Goal: Task Accomplishment & Management: Manage account settings

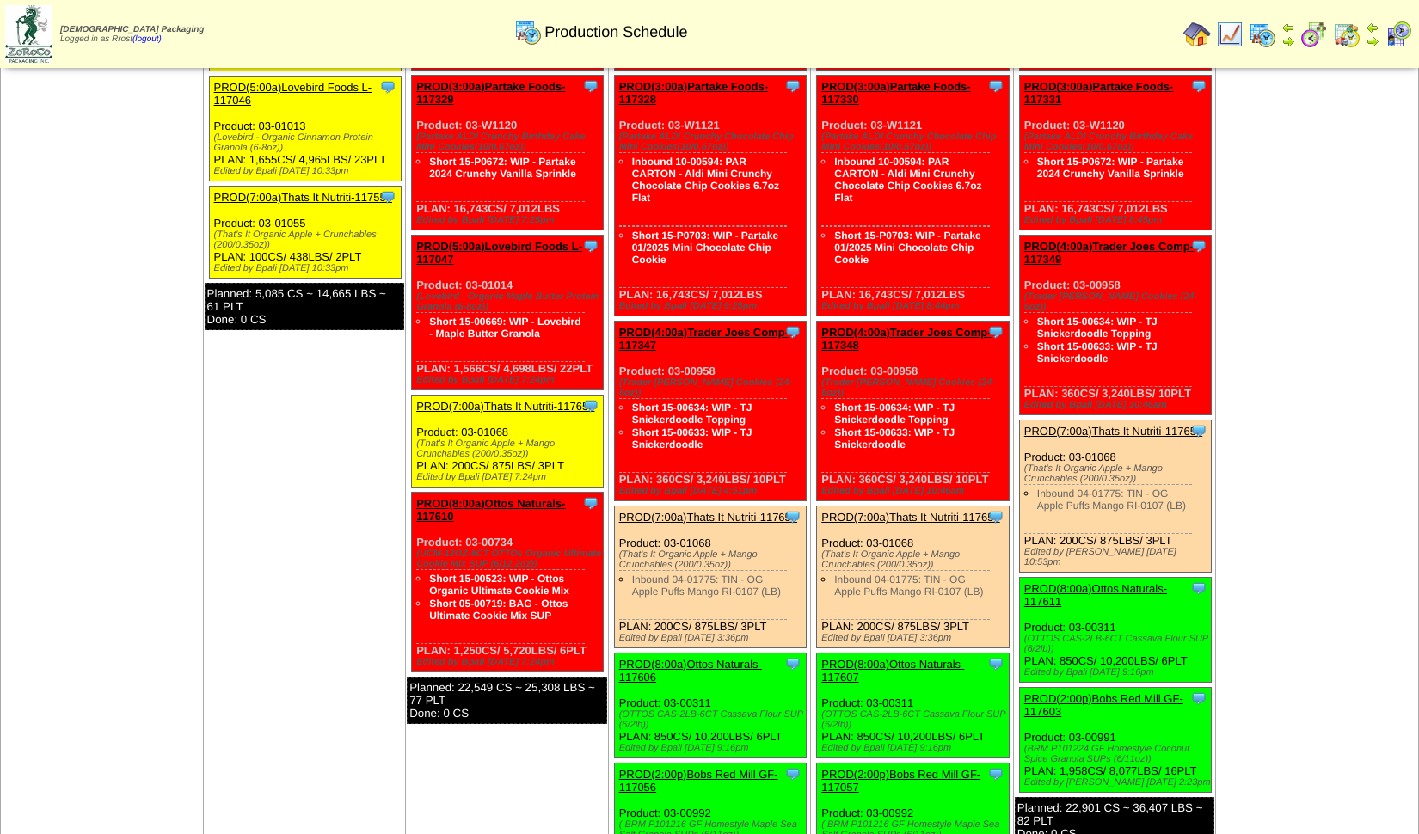
scroll to position [286, 0]
click at [1399, 31] on img at bounding box center [1399, 35] width 28 height 28
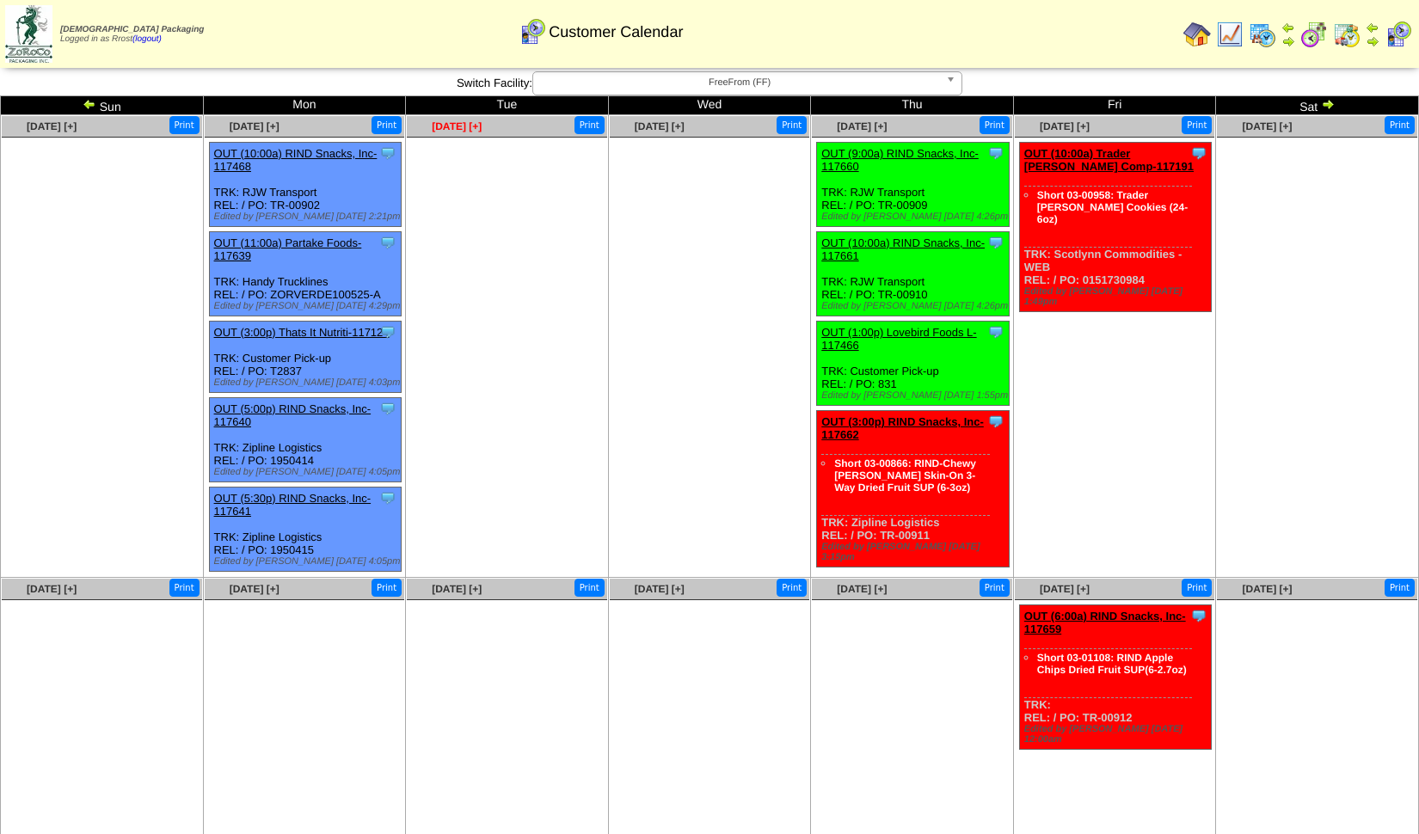
click at [458, 127] on span "Oct 07 [+]" at bounding box center [457, 126] width 50 height 12
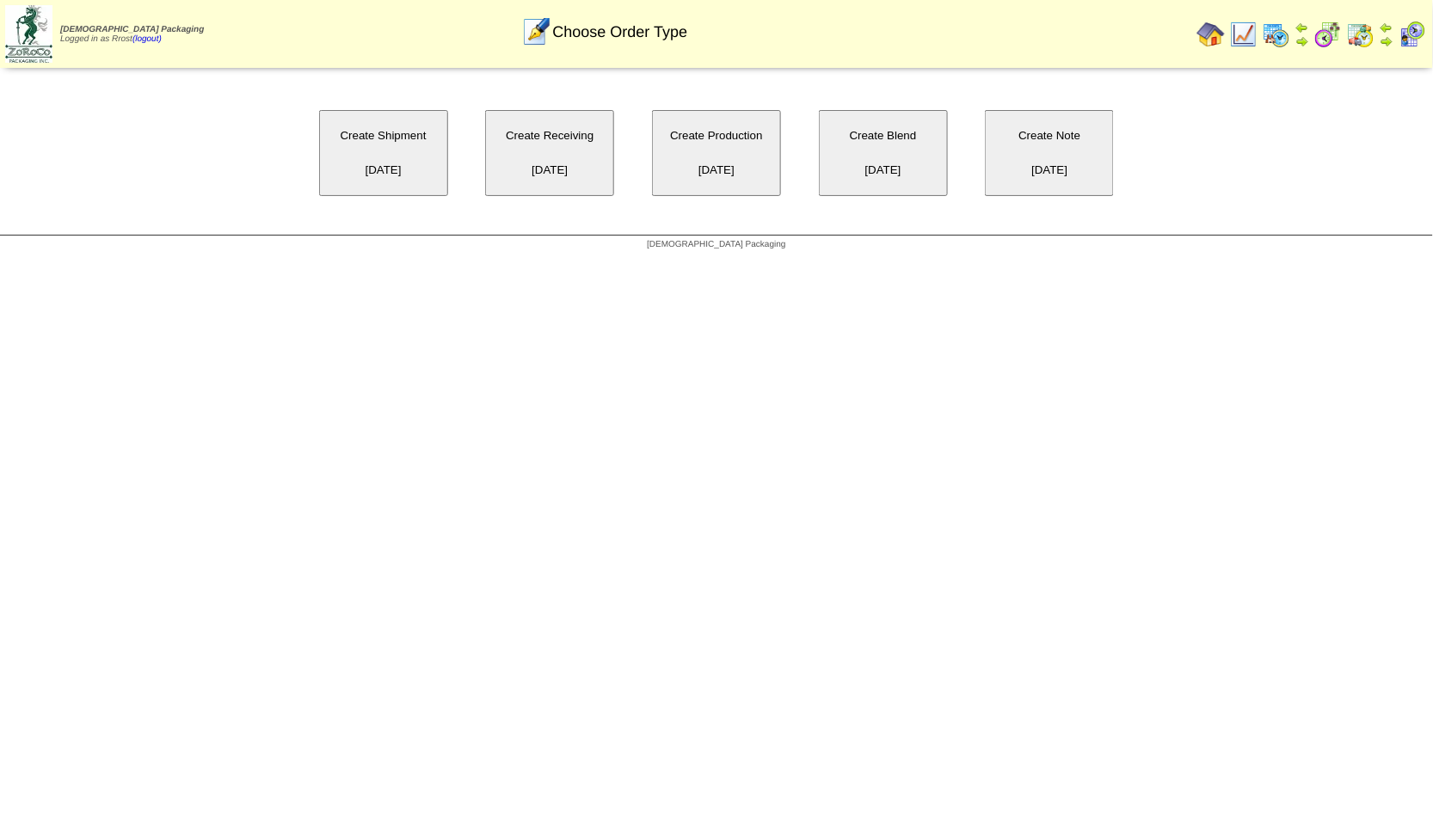
click at [391, 149] on button "Create Shipment [DATE]" at bounding box center [383, 153] width 129 height 86
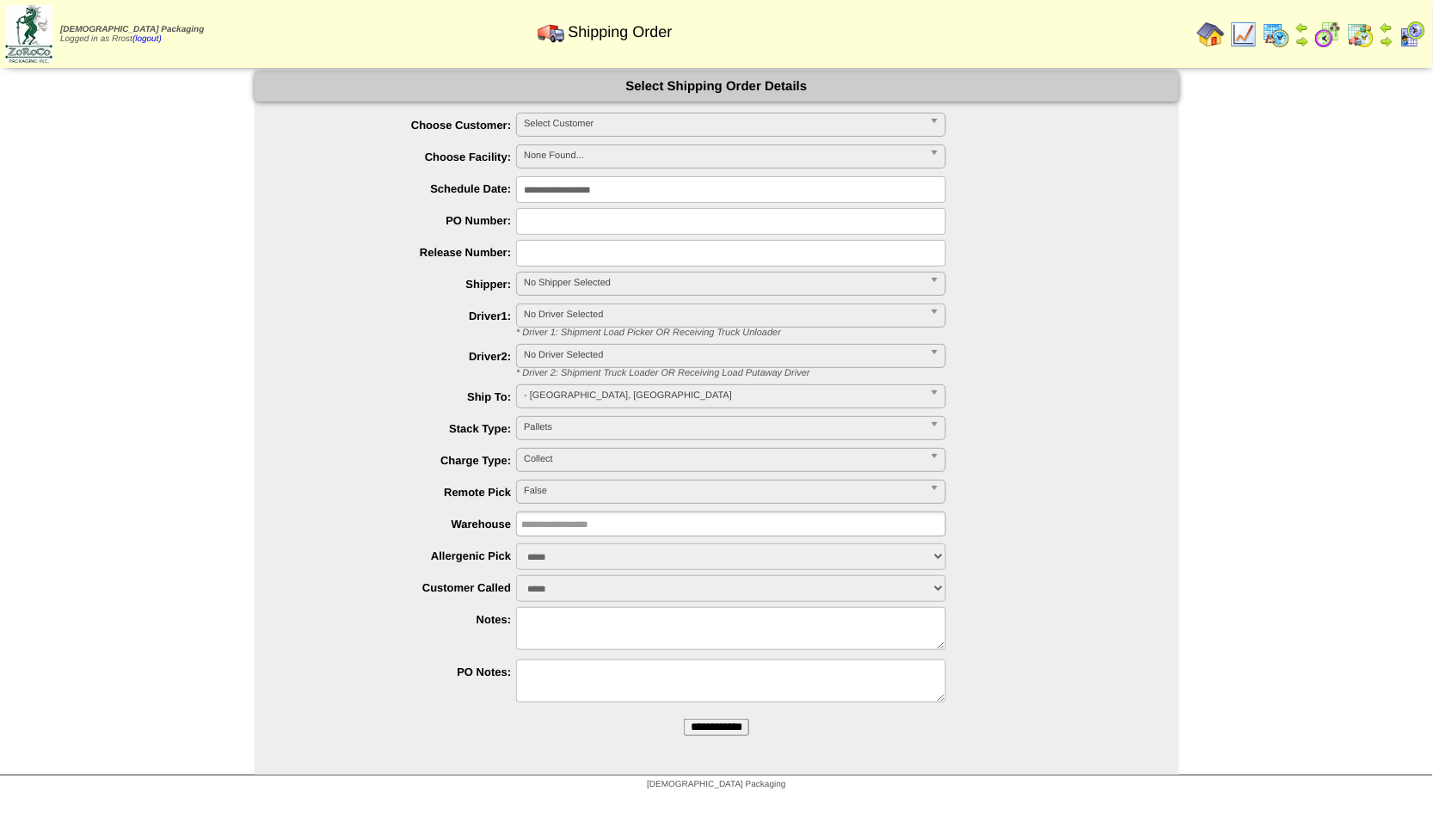
click at [571, 121] on span "Select Customer" at bounding box center [723, 124] width 399 height 21
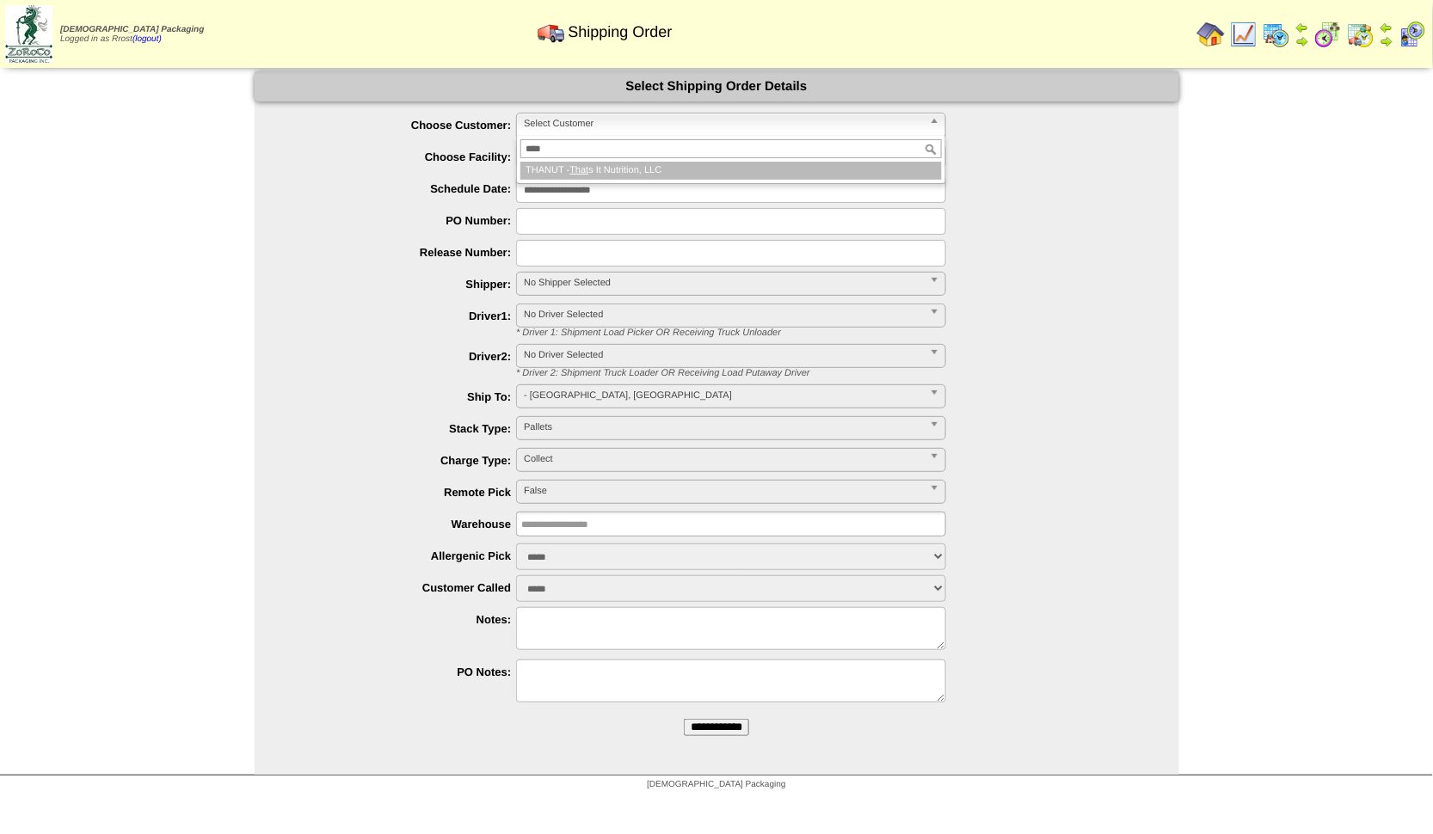
type input "****"
click at [558, 166] on li "THANUT - That s It Nutrition, LLC" at bounding box center [730, 171] width 421 height 18
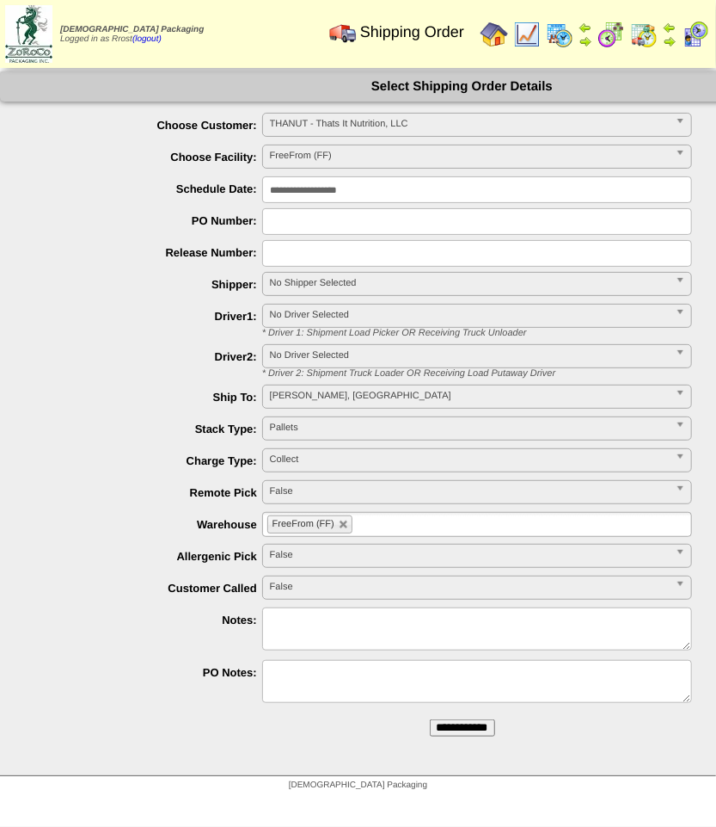
click at [298, 228] on input "text" at bounding box center [477, 221] width 430 height 27
type input "*****"
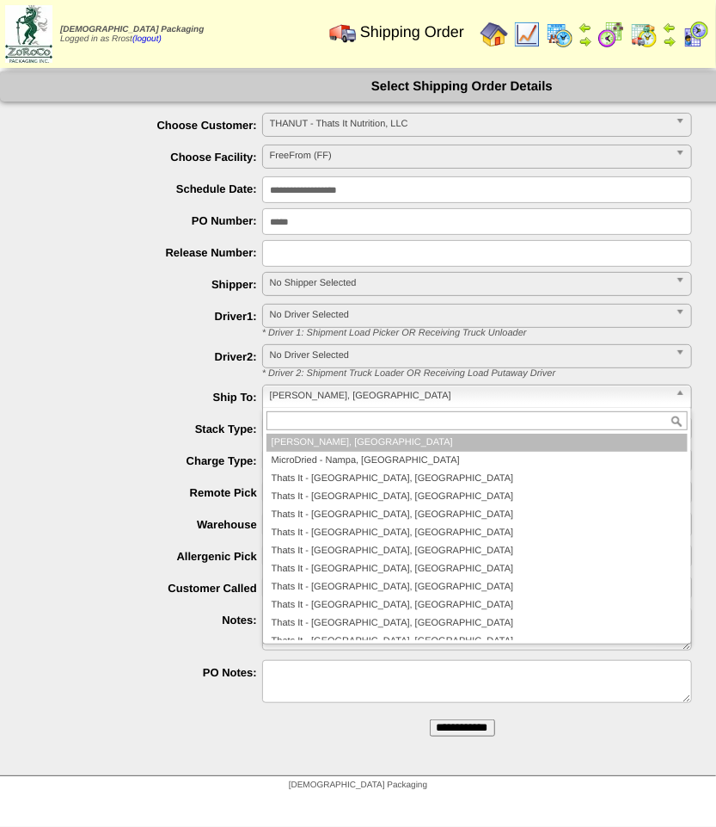
click at [296, 392] on span "Jason Luedtke - Caldwell, ID" at bounding box center [469, 395] width 399 height 21
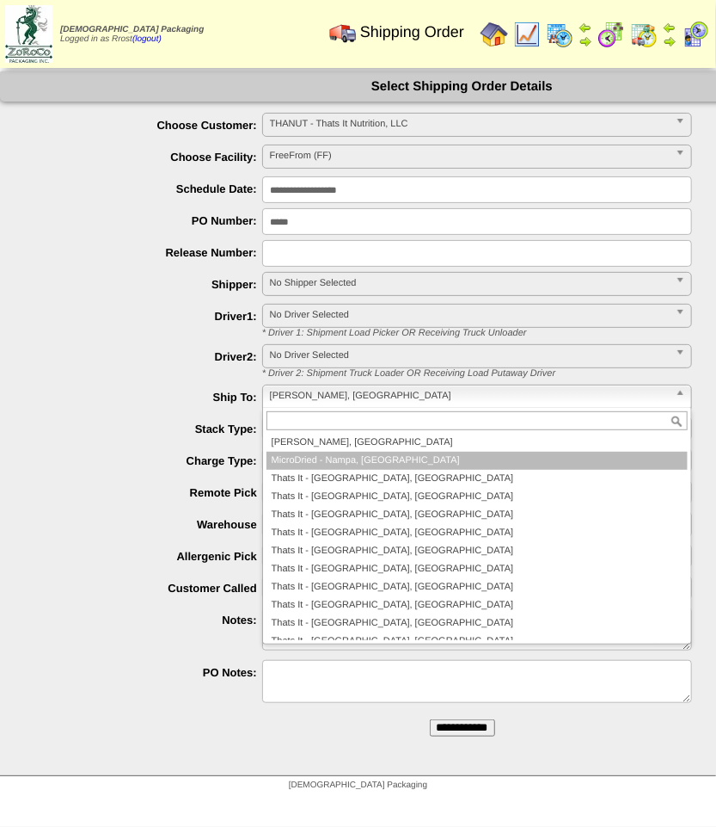
click at [312, 460] on li "MicroDried - Nampa, ID" at bounding box center [477, 461] width 421 height 18
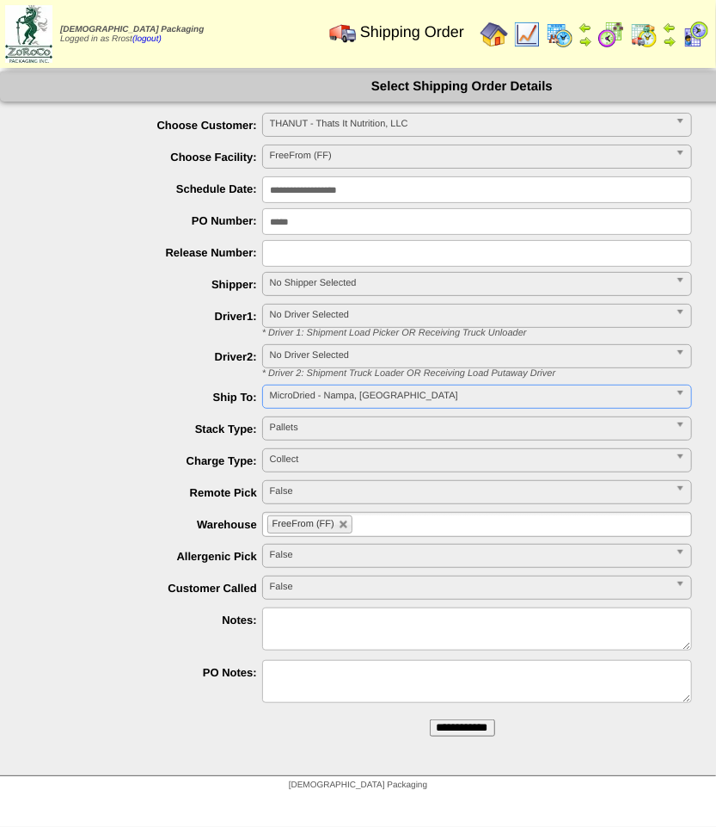
click at [447, 727] on input "**********" at bounding box center [462, 727] width 65 height 17
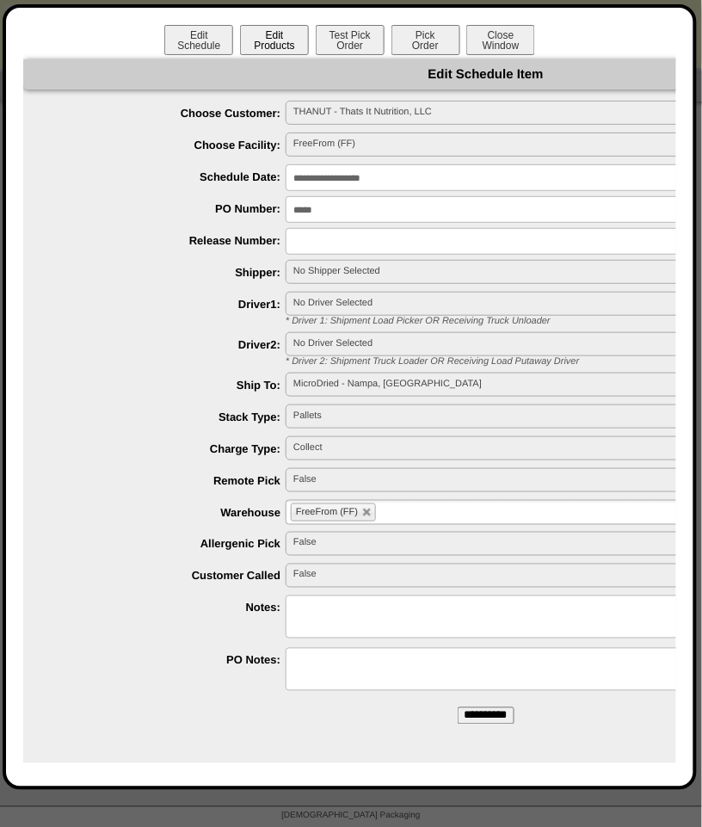
click at [265, 42] on button "Edit Products" at bounding box center [274, 40] width 69 height 30
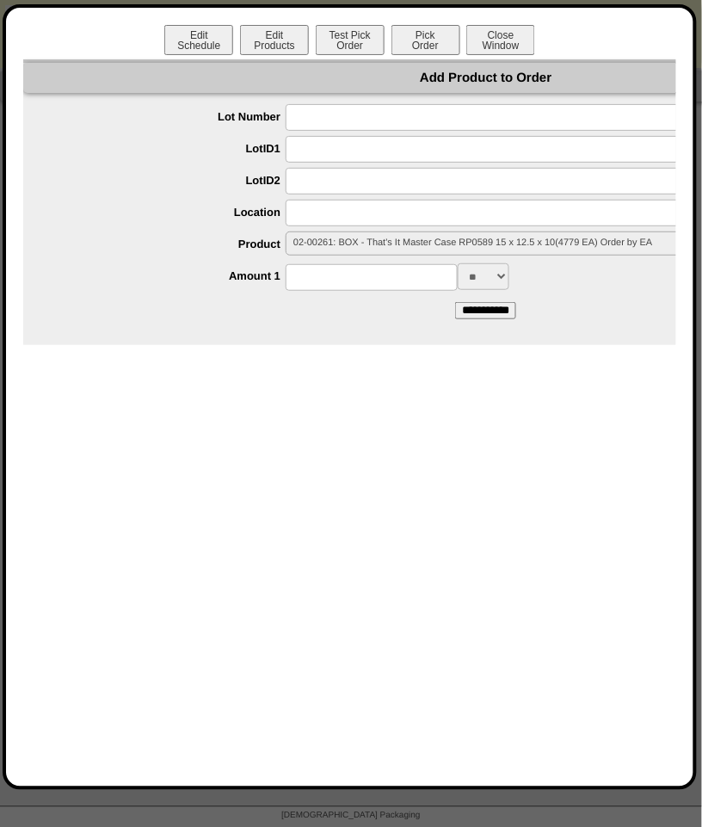
scroll to position [0, 200]
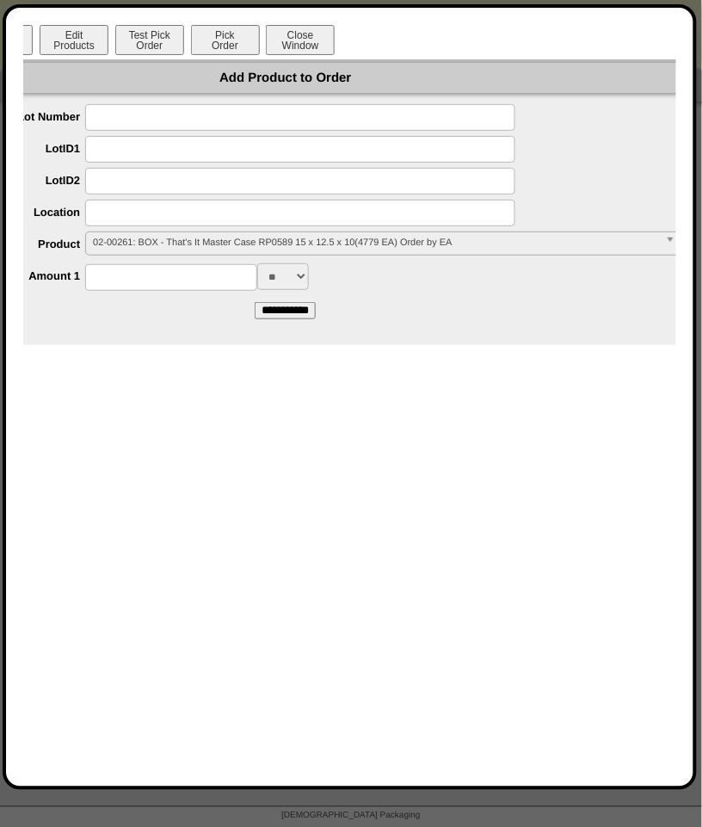
click at [310, 245] on span "02-00261: BOX - That's It Master Case RP0589 15 x 12.5 x 10(4779 EA) Order by EA" at bounding box center [375, 242] width 565 height 21
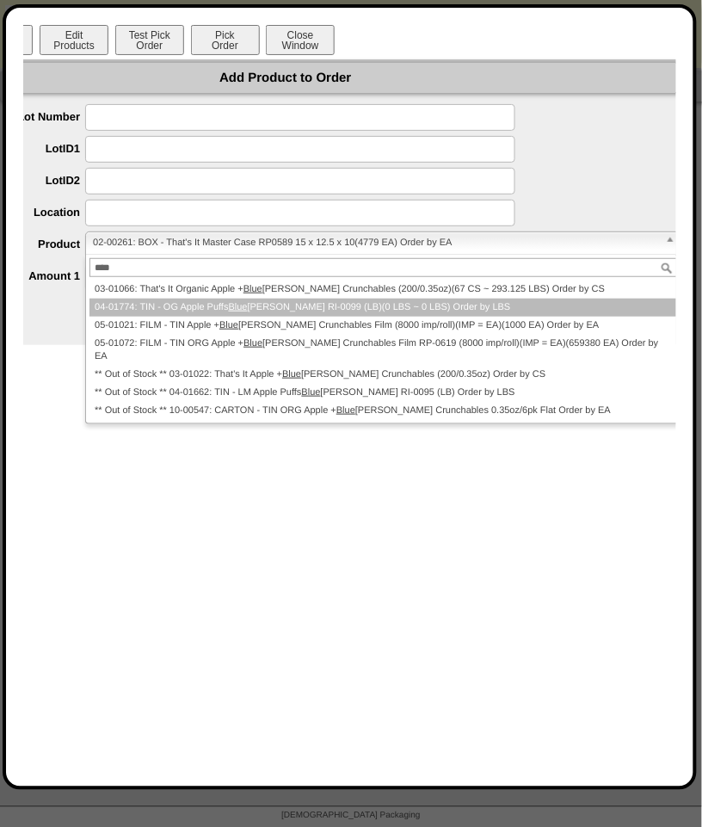
type input "****"
click at [305, 307] on li "04-01774: TIN - OG Apple Puffs Blue berry RI-0099 (LB)(0 LBS ~ 0 LBS) Order by …" at bounding box center [382, 307] width 587 height 18
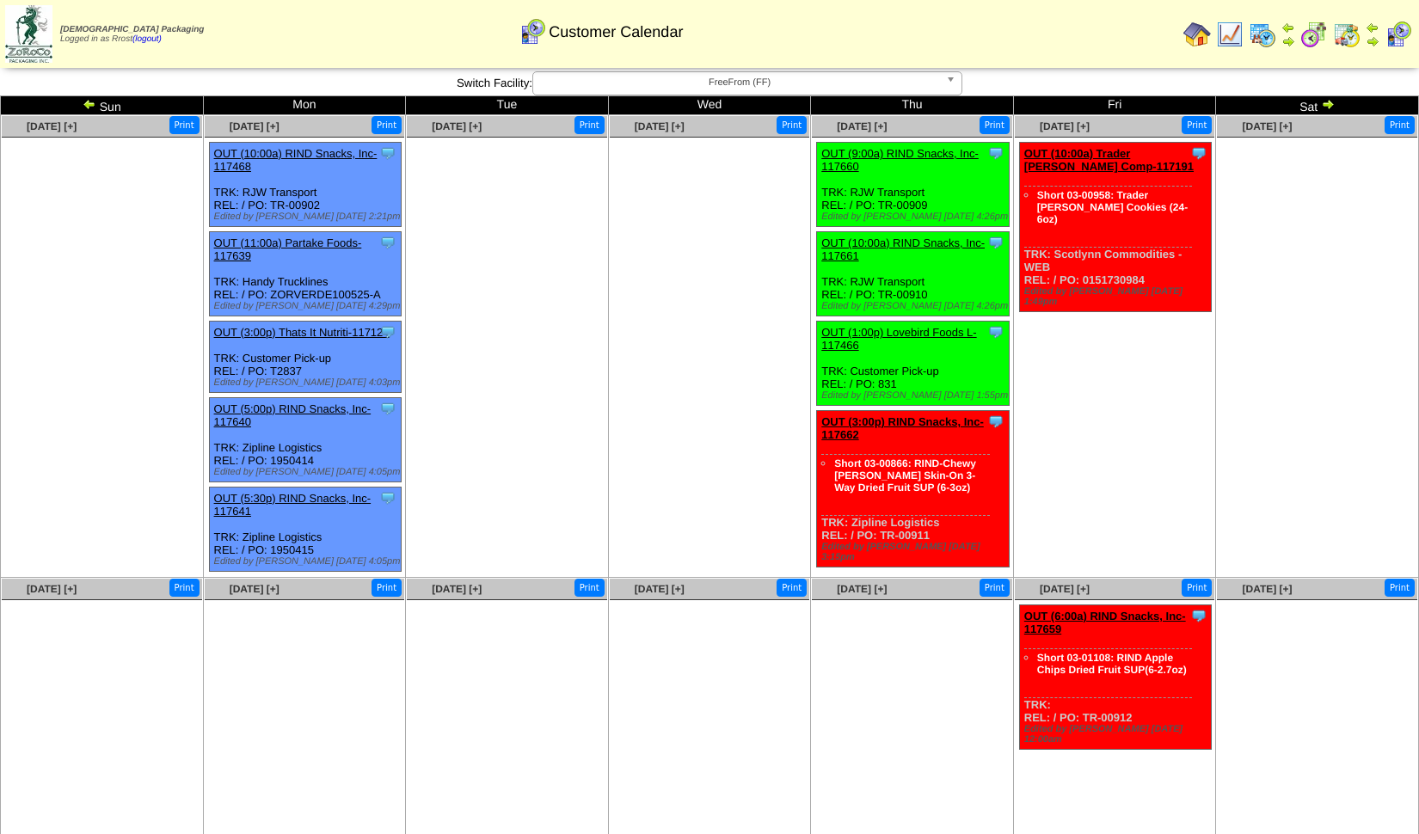
click at [716, 32] on img at bounding box center [1230, 35] width 28 height 28
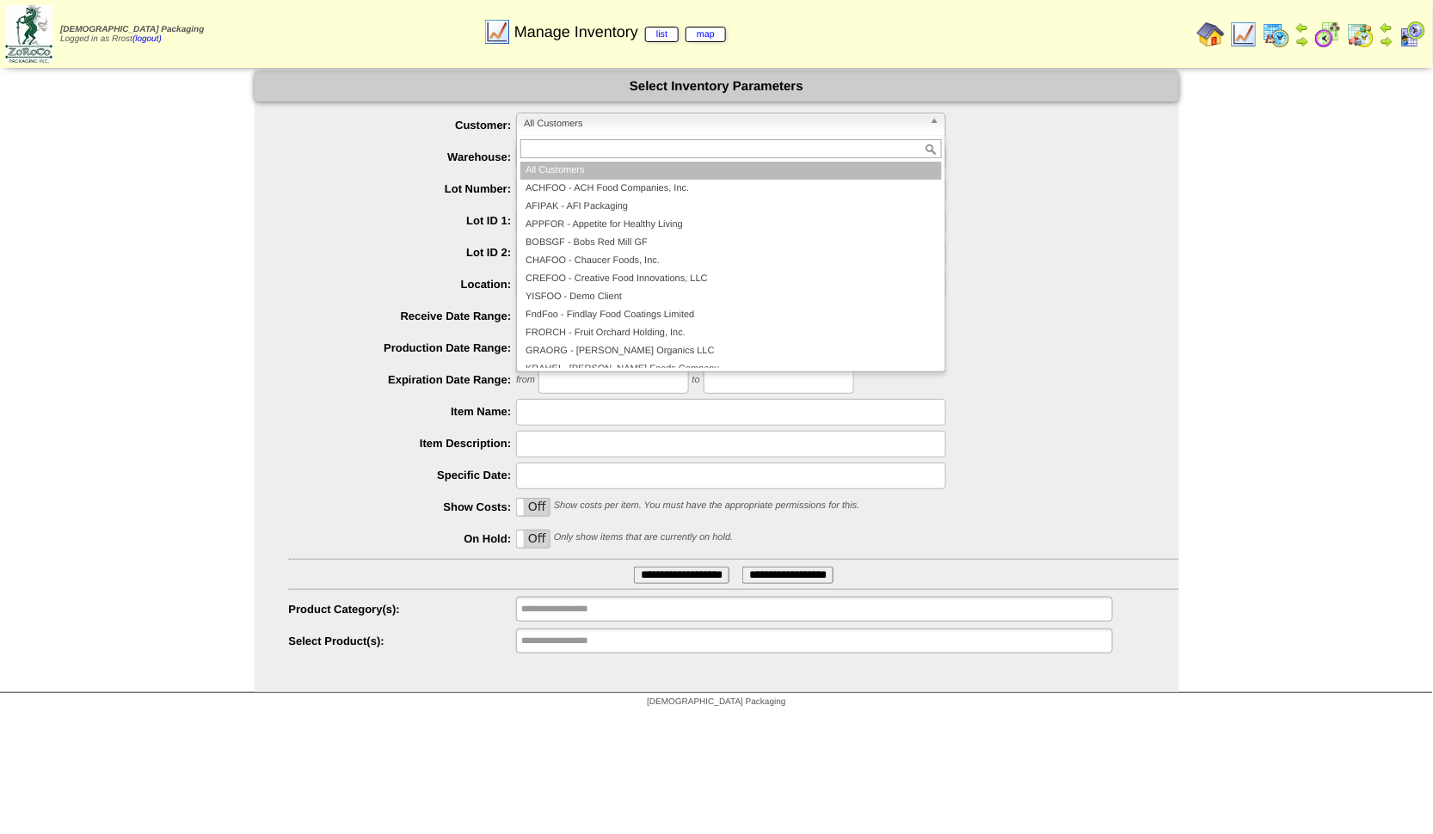
click at [541, 123] on span "All Customers" at bounding box center [723, 124] width 399 height 21
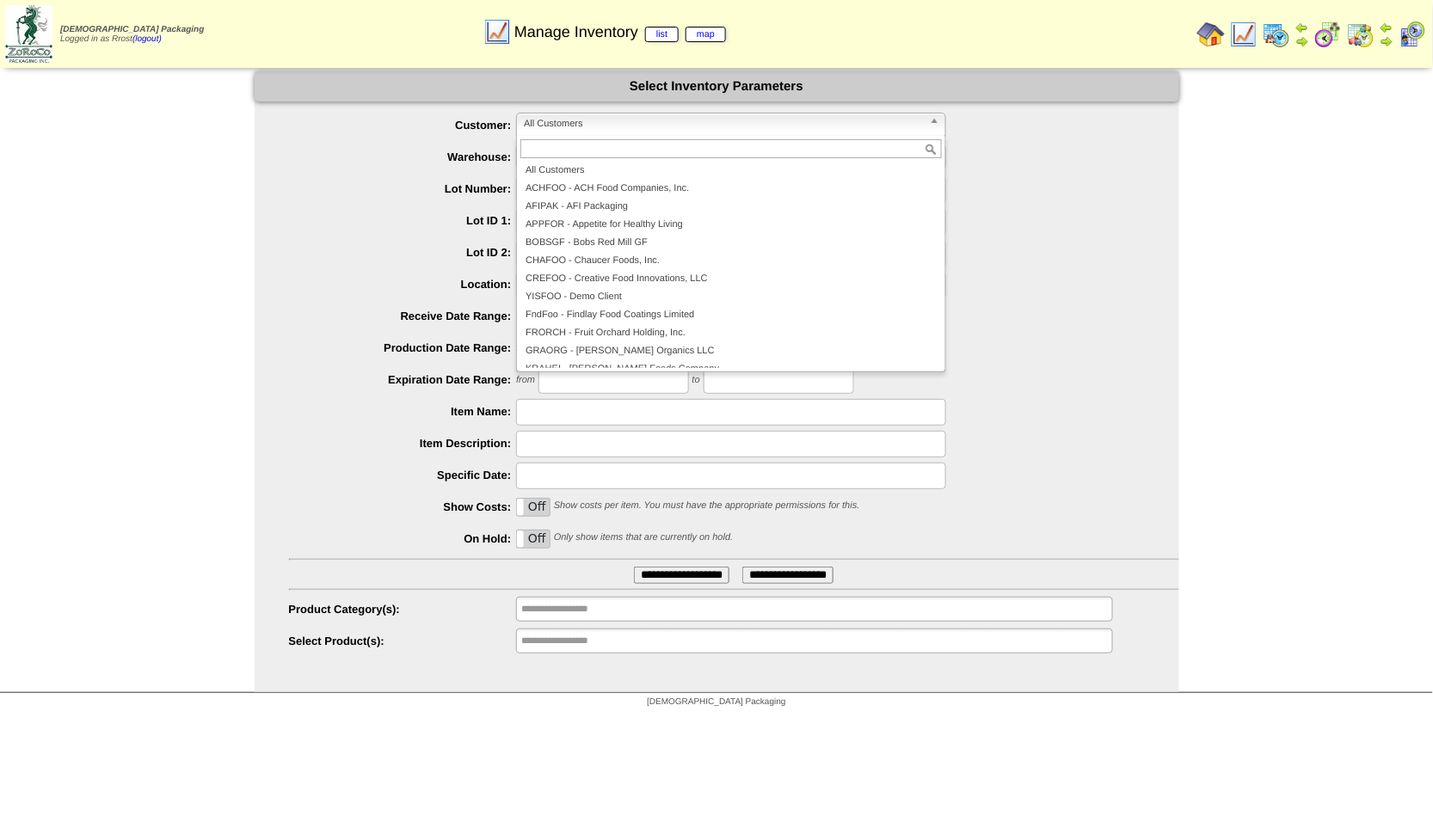
scroll to position [371, 0]
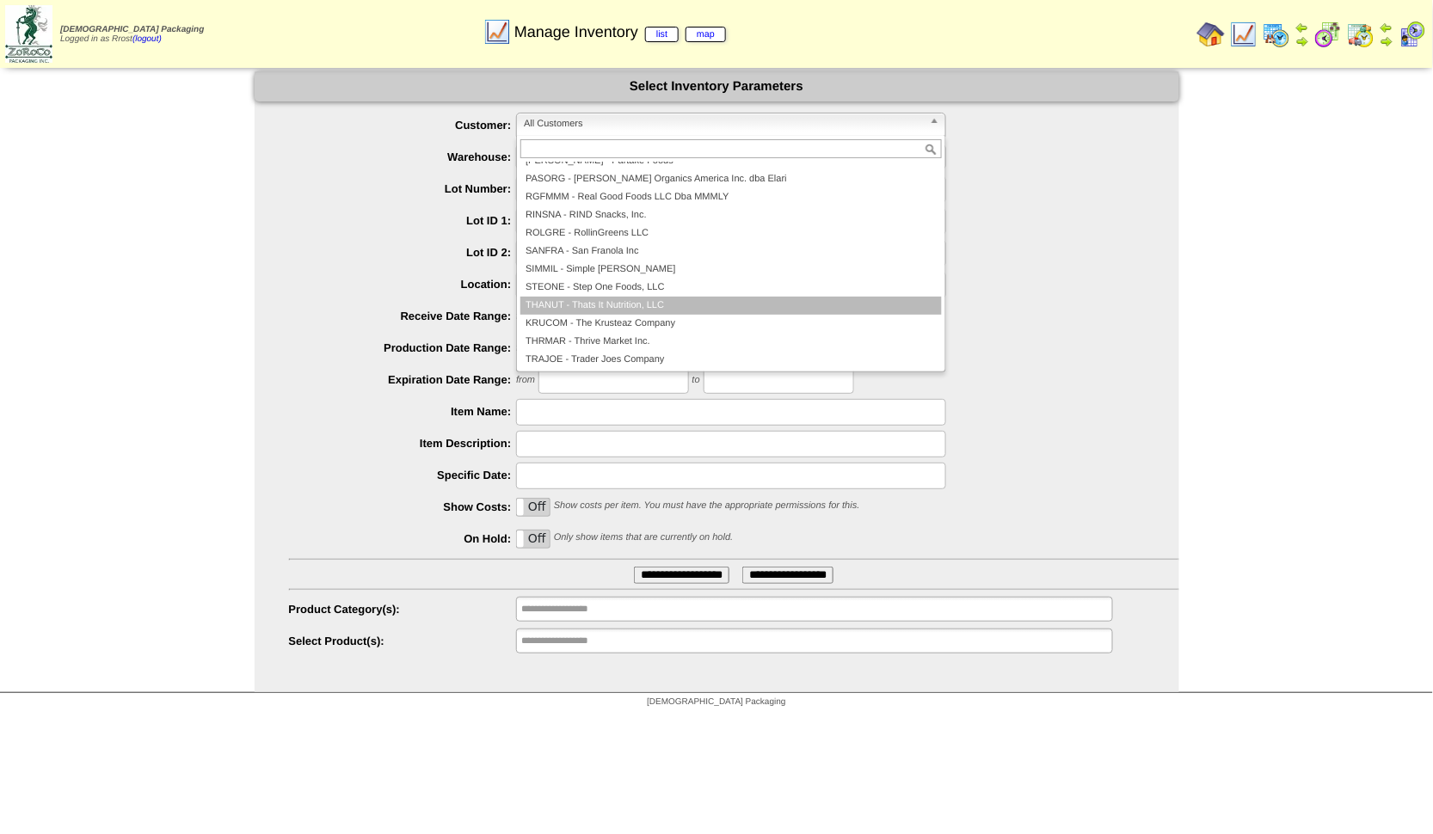
click at [595, 302] on li "THANUT - Thats It Nutrition, LLC" at bounding box center [730, 306] width 421 height 18
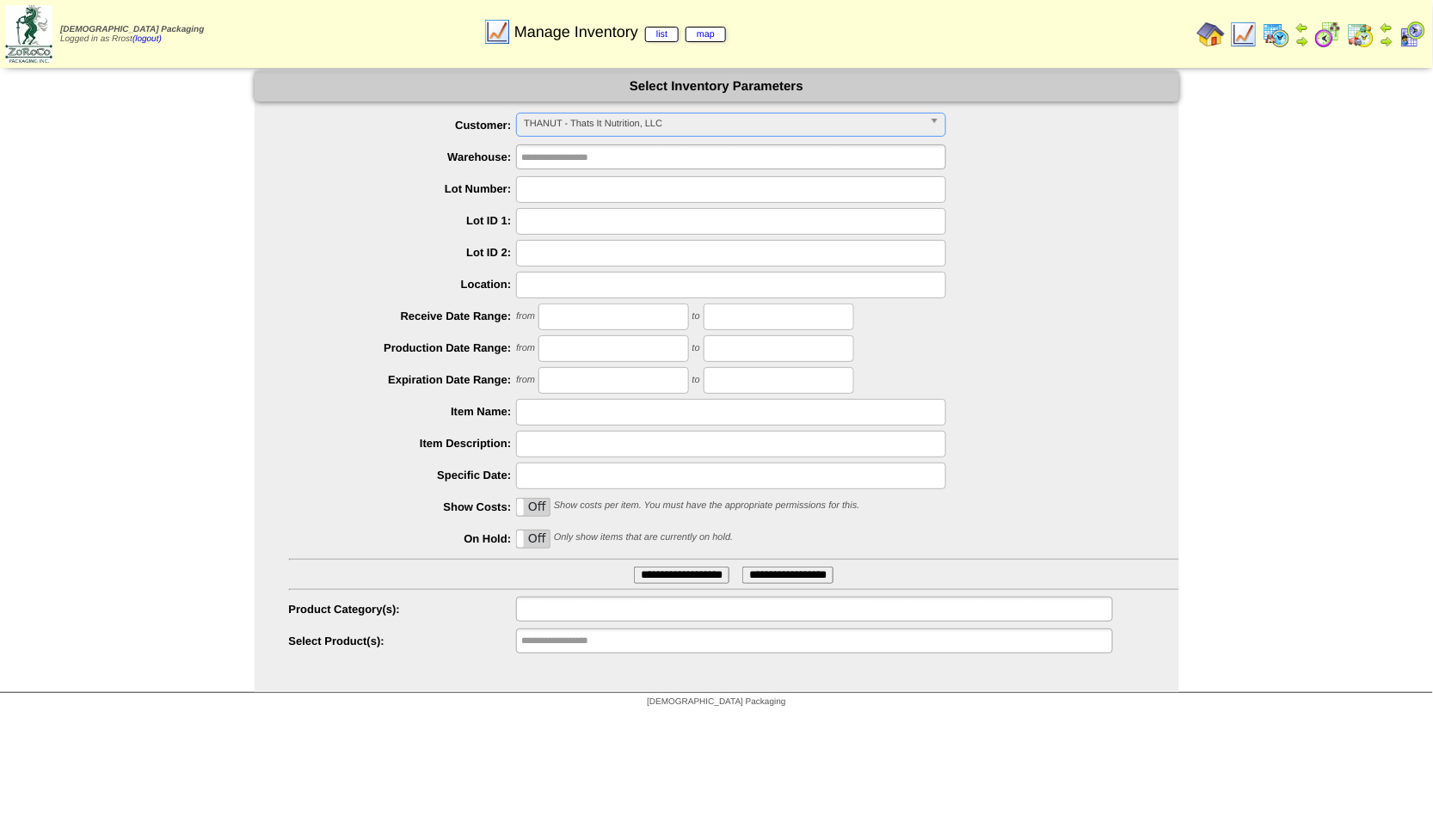
click at [519, 611] on ul at bounding box center [814, 609] width 596 height 25
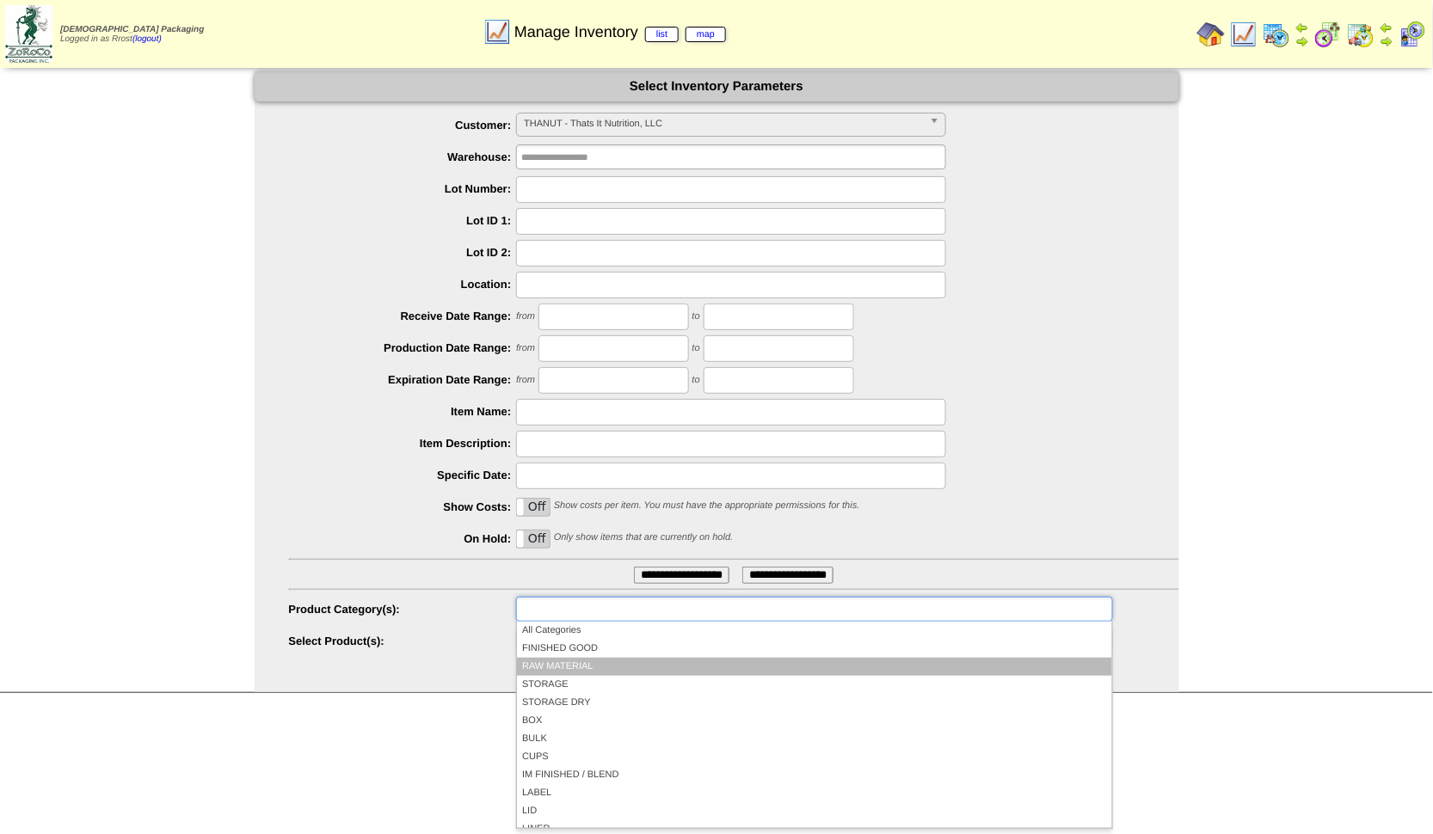
click at [518, 661] on li "RAW MATERIAL" at bounding box center [814, 667] width 594 height 18
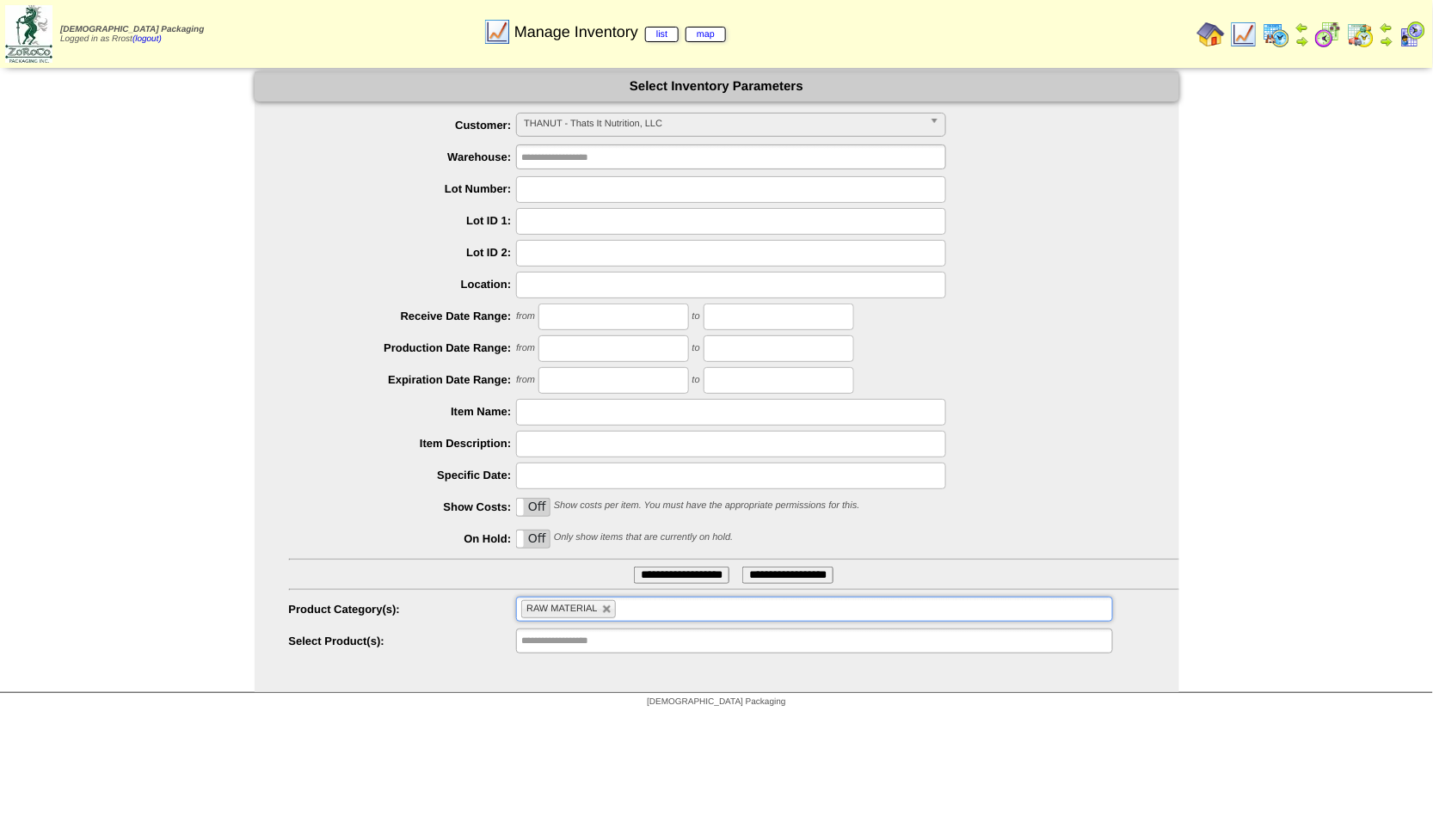
click at [661, 574] on input "**********" at bounding box center [681, 575] width 95 height 17
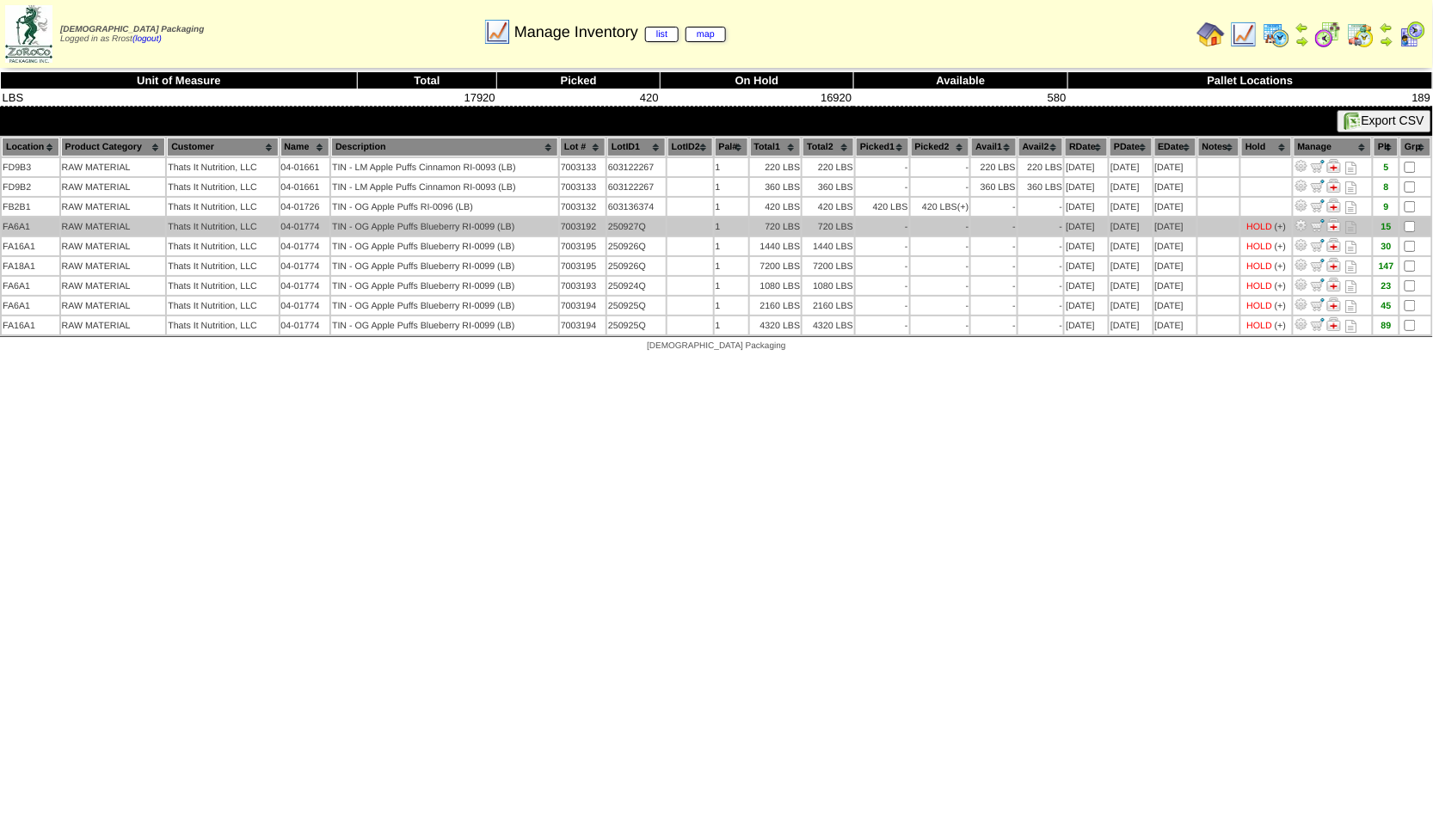
click at [1339, 221] on img at bounding box center [1334, 225] width 14 height 14
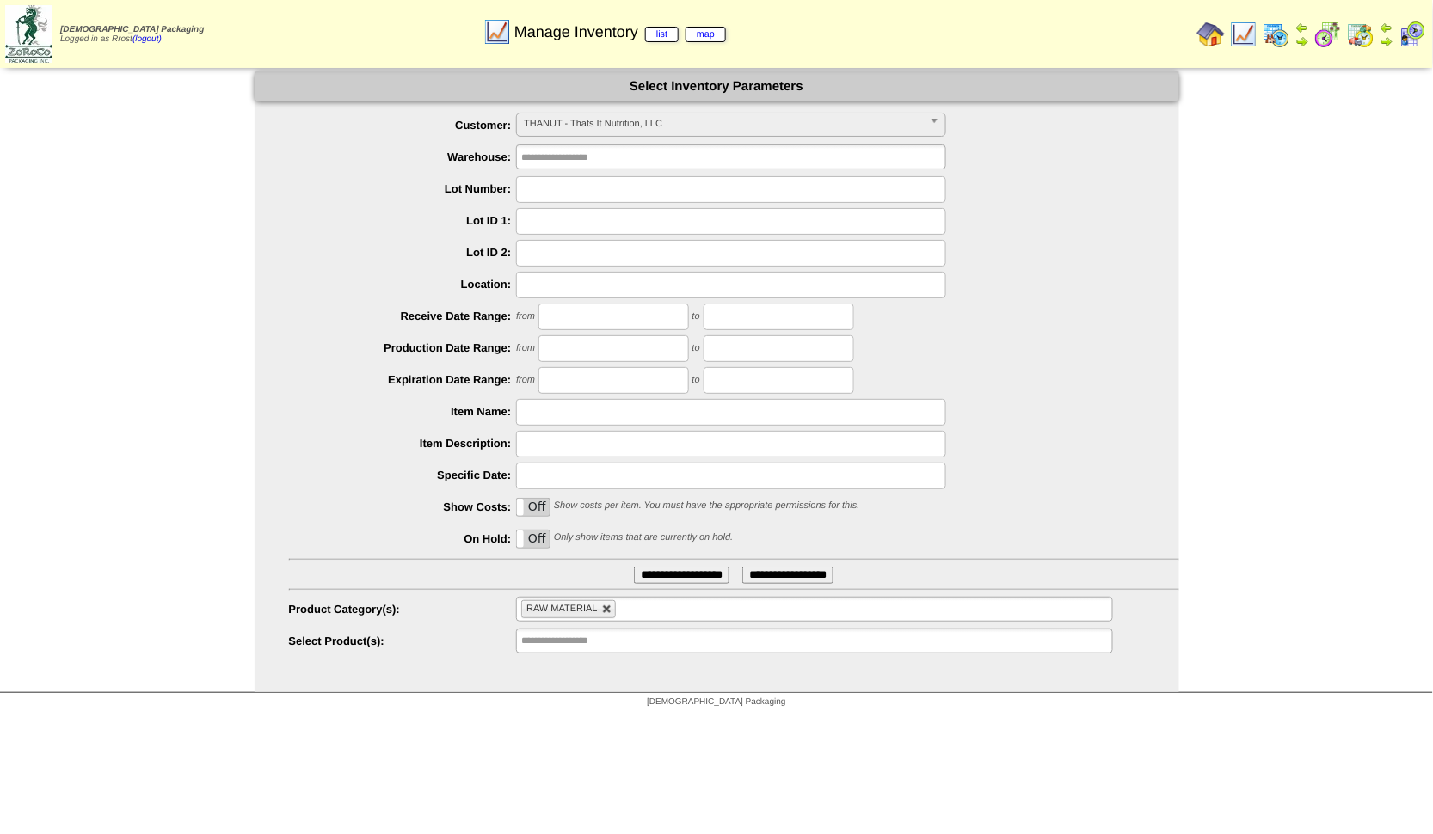
click at [606, 608] on link at bounding box center [607, 610] width 10 height 10
type input "**********"
click at [581, 612] on input "text" at bounding box center [576, 610] width 110 height 22
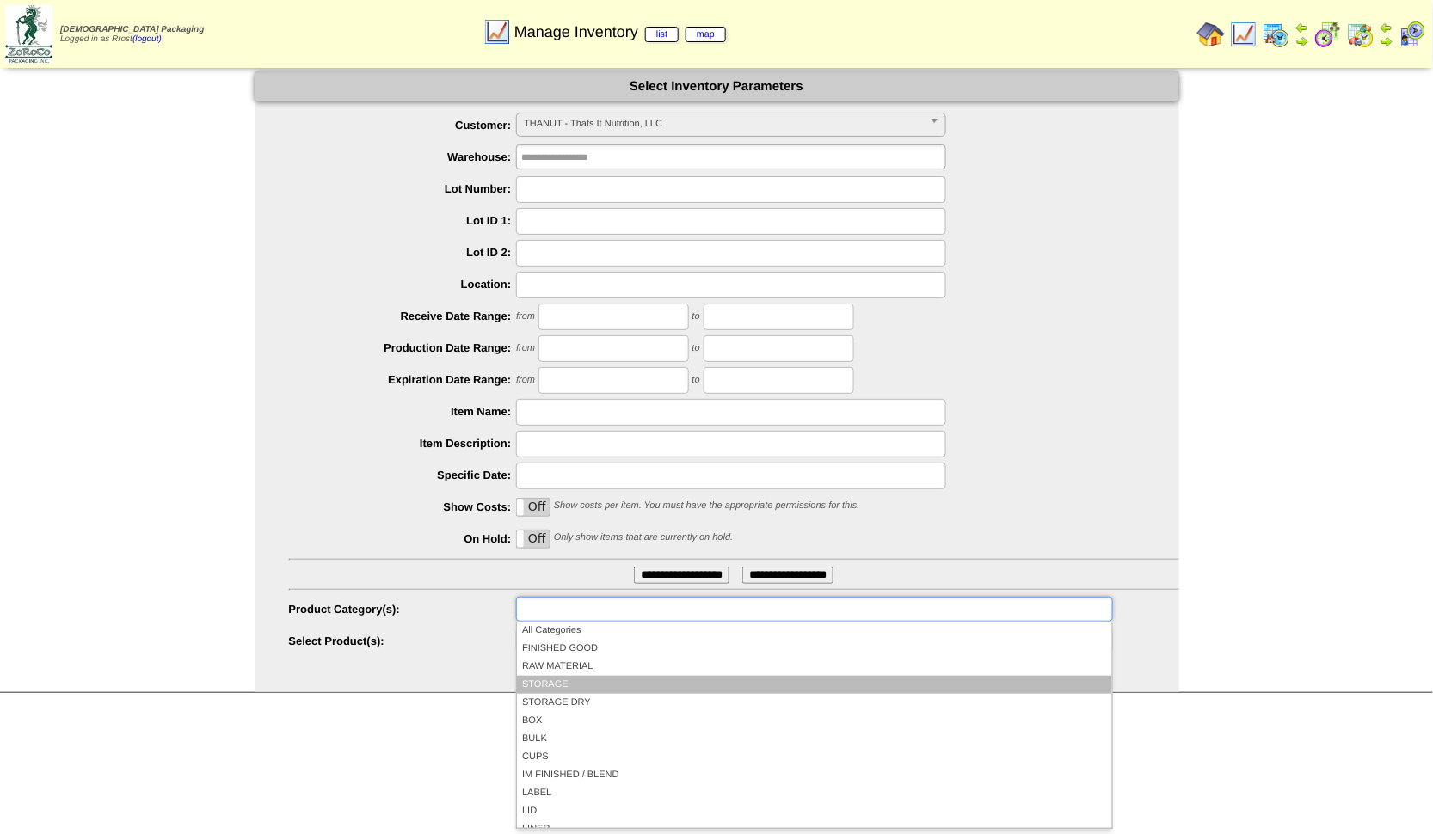
click at [533, 679] on li "STORAGE" at bounding box center [814, 685] width 594 height 18
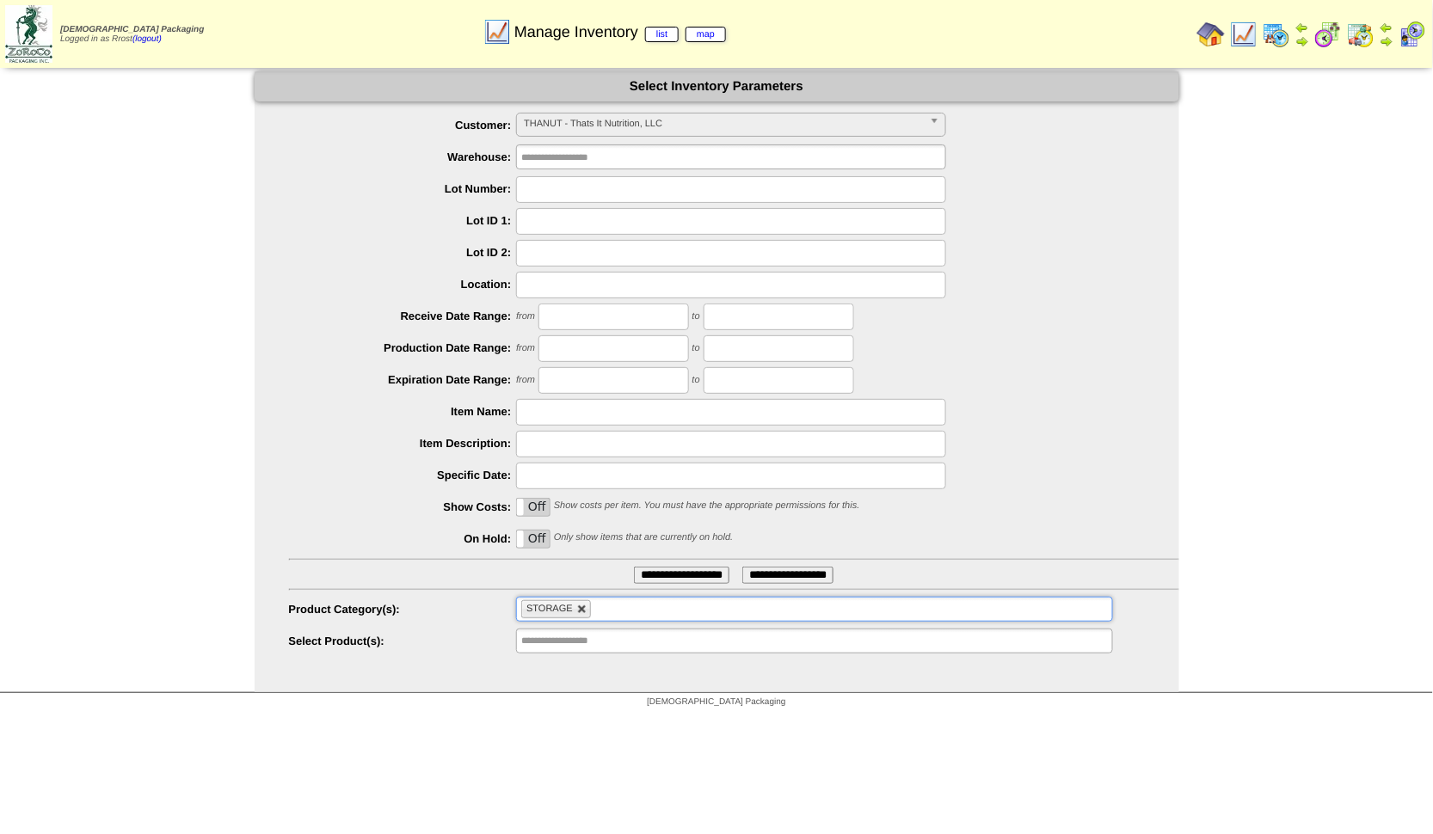
click at [581, 610] on link at bounding box center [582, 610] width 10 height 10
click at [575, 608] on ul at bounding box center [814, 609] width 596 height 25
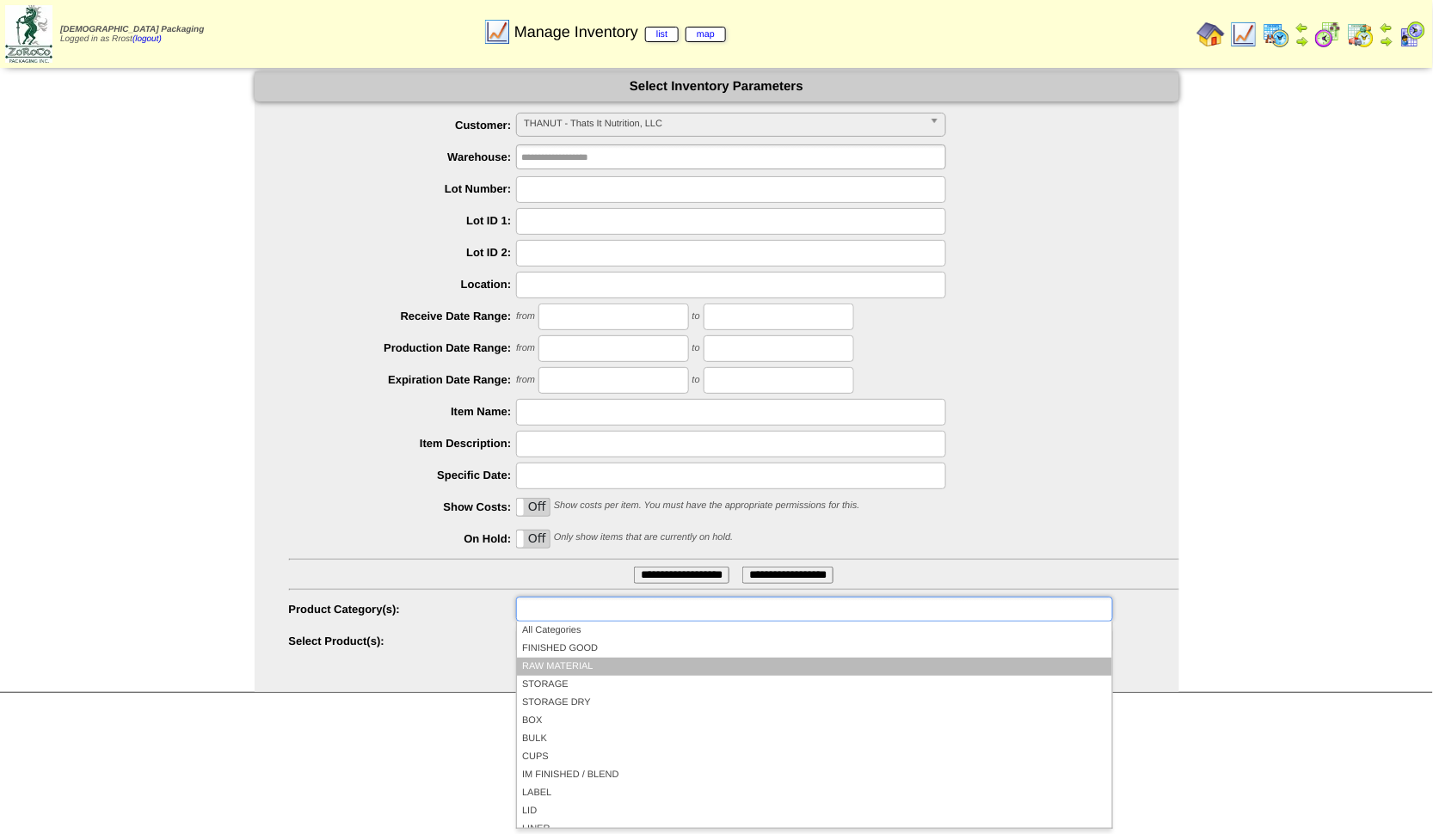
click at [540, 658] on li "RAW MATERIAL" at bounding box center [814, 667] width 594 height 18
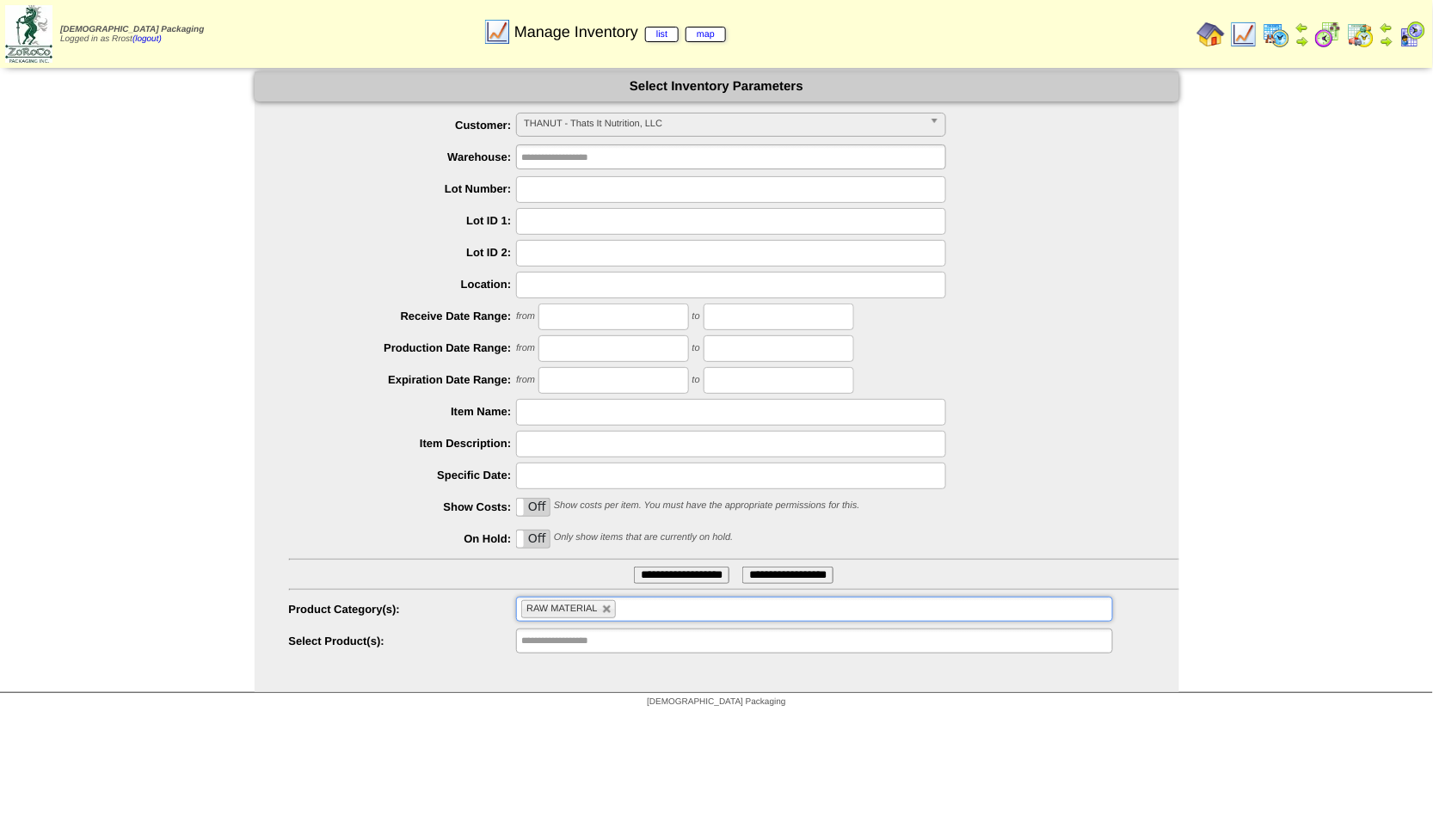
click at [661, 569] on input "**********" at bounding box center [681, 575] width 95 height 17
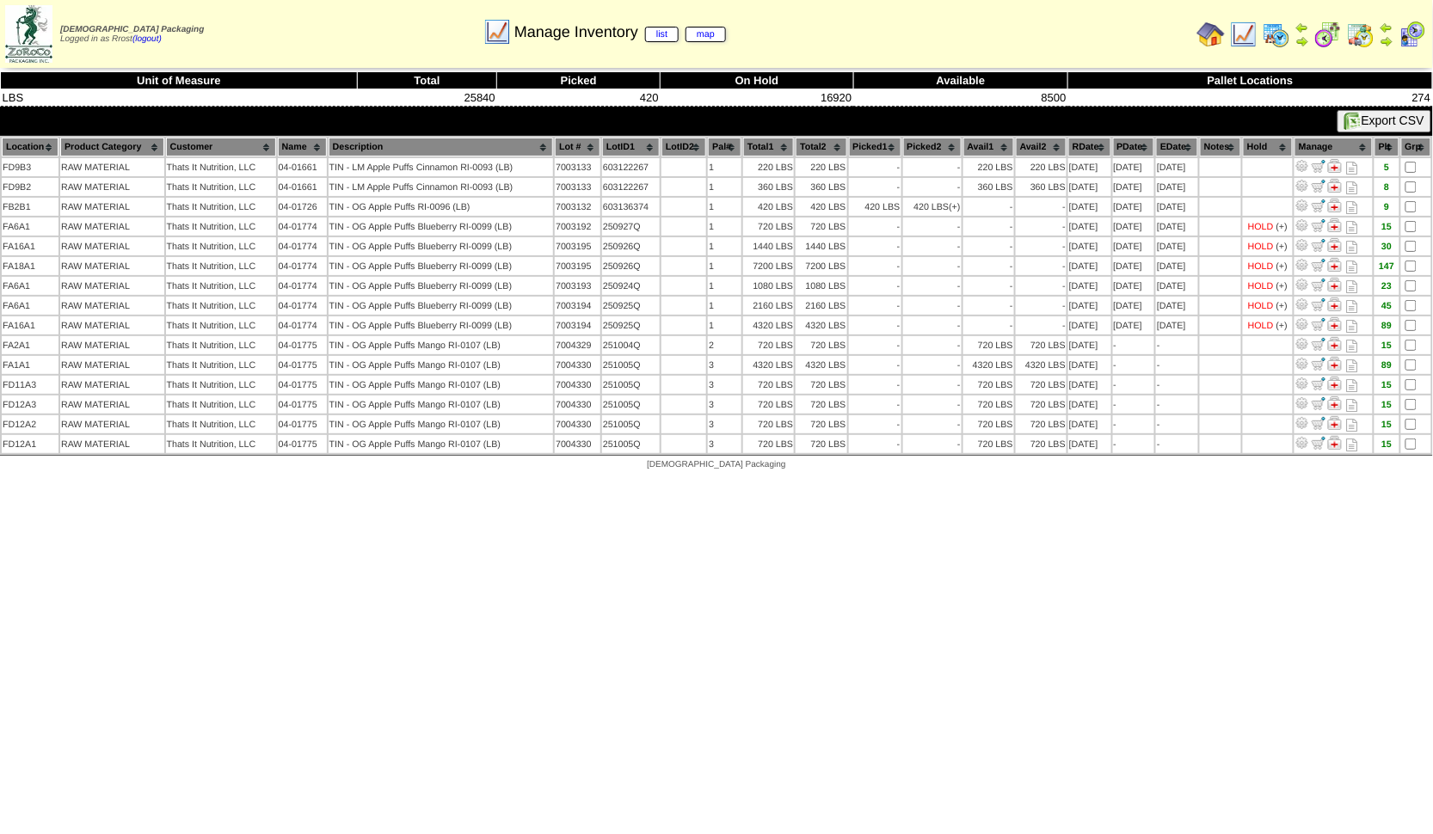
click at [1405, 35] on img at bounding box center [1413, 35] width 28 height 28
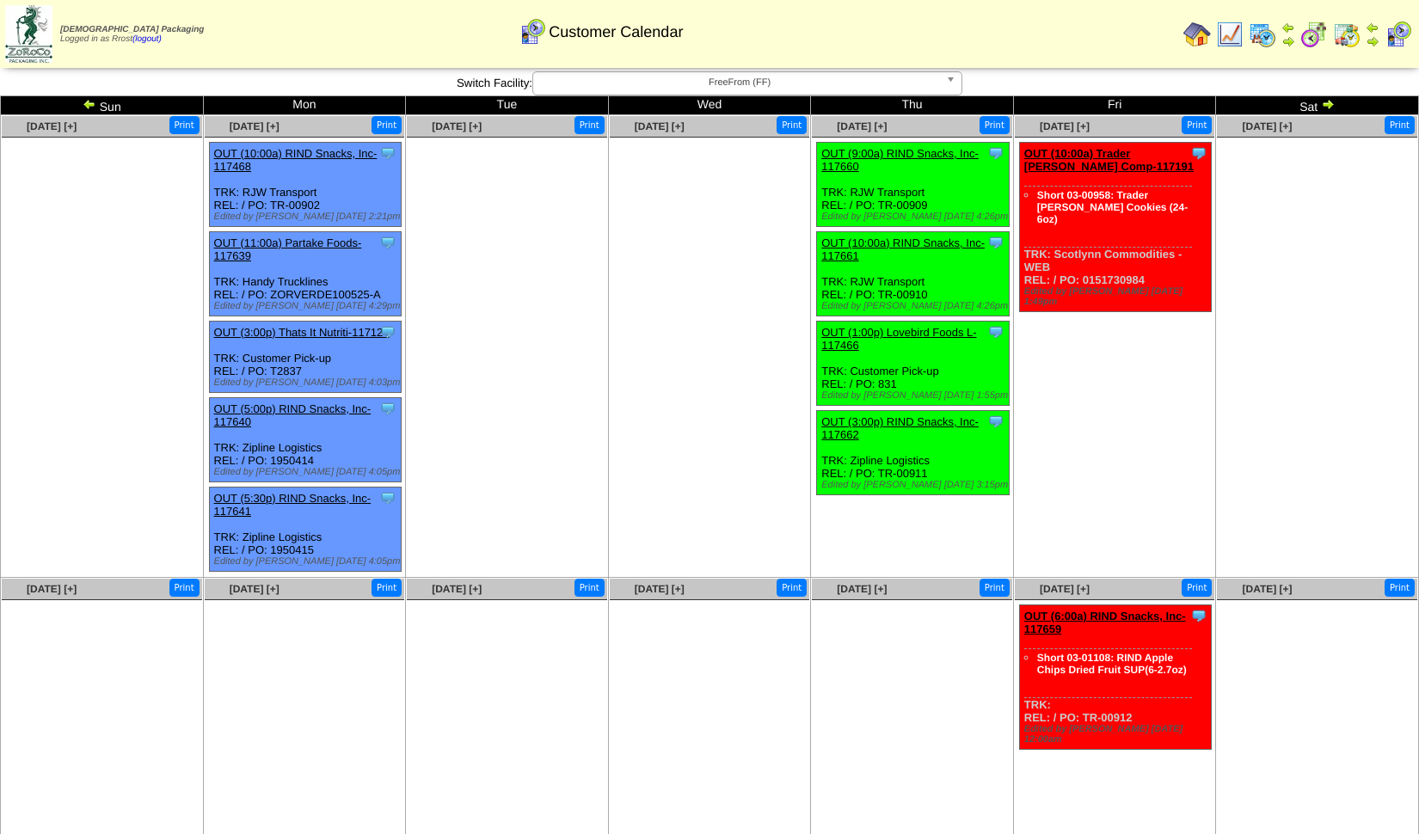
click at [731, 83] on span "FreeFrom (FF)" at bounding box center [739, 82] width 399 height 21
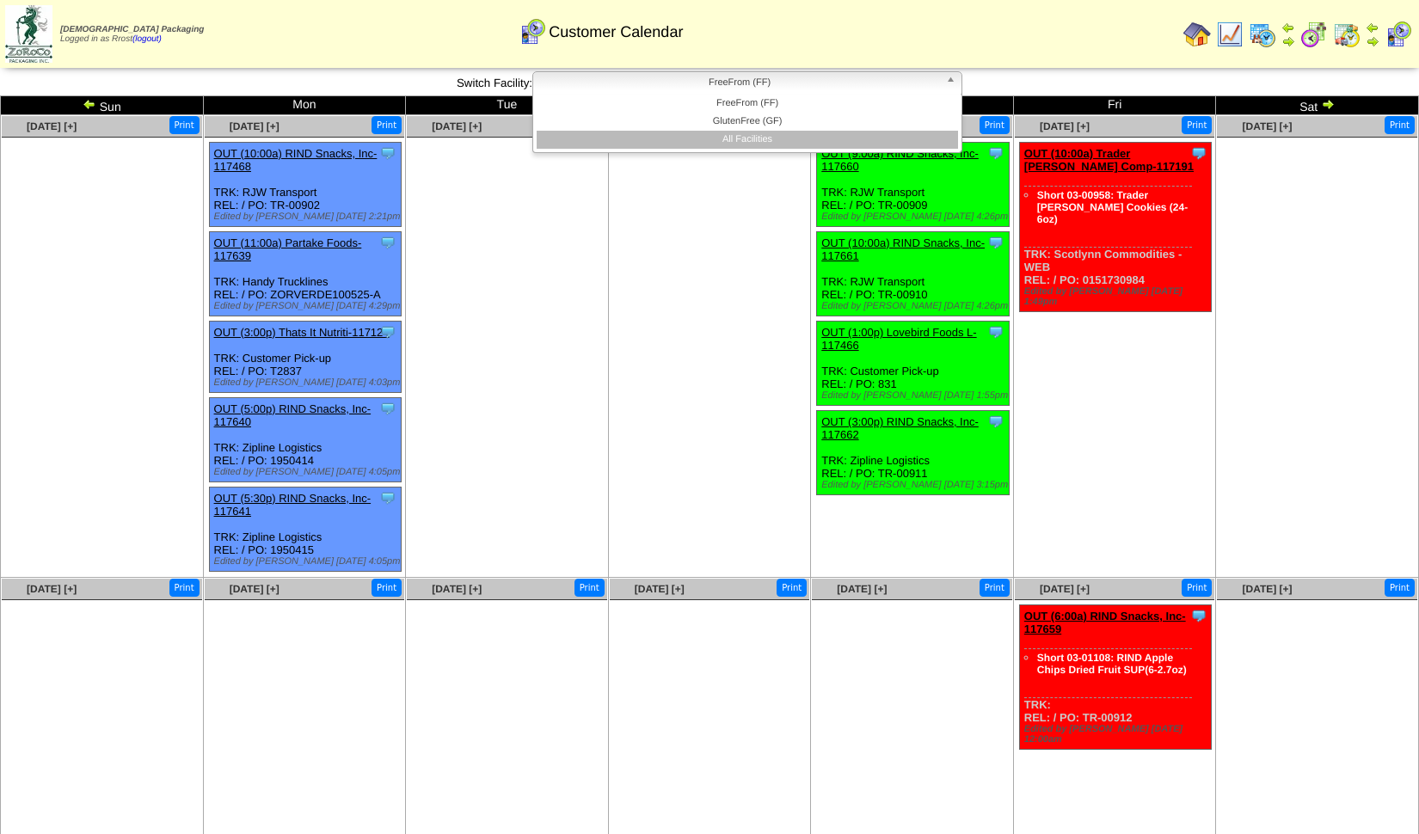
click at [738, 134] on li "All Facilities" at bounding box center [747, 140] width 421 height 18
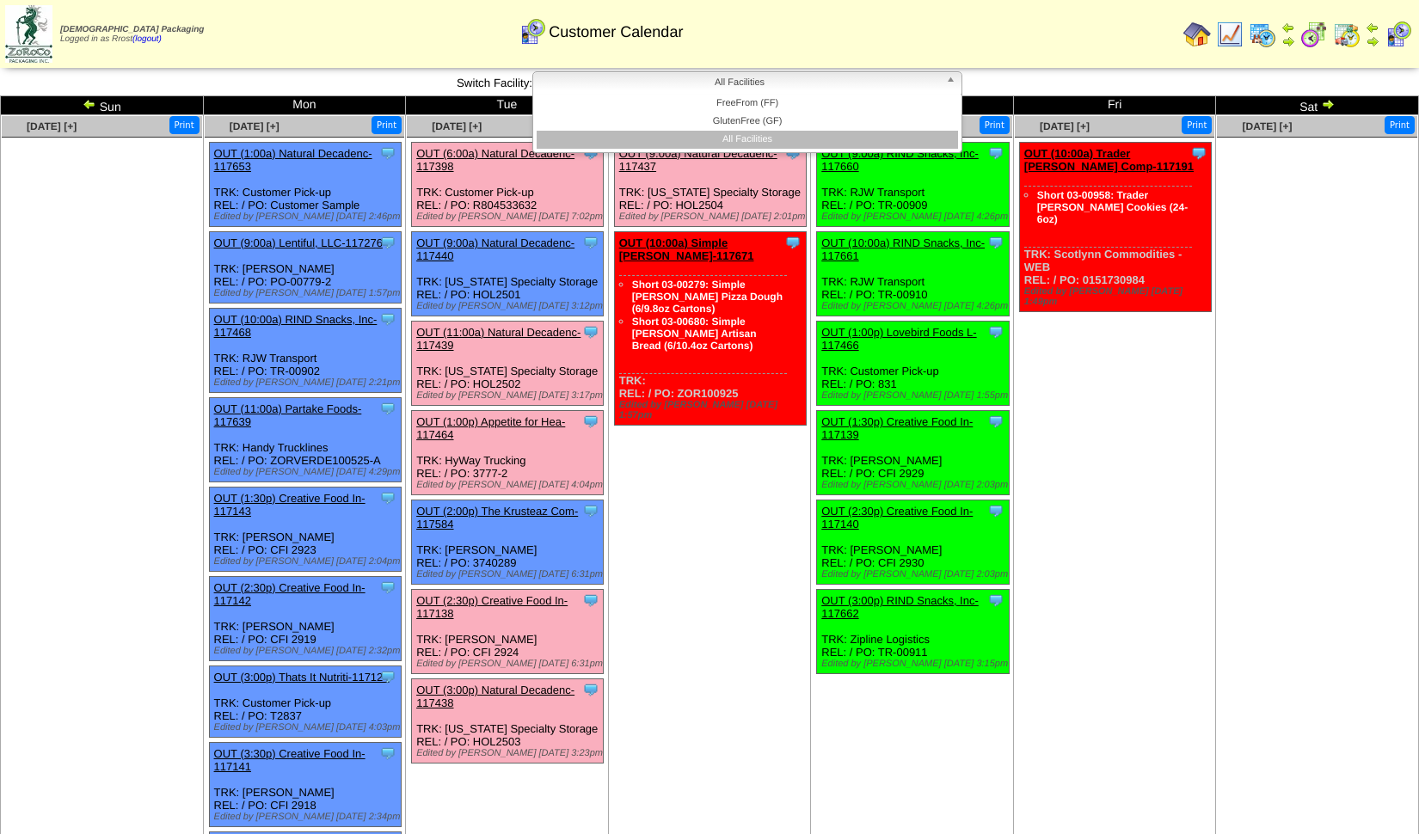
click at [827, 82] on span "All Facilities" at bounding box center [739, 82] width 399 height 21
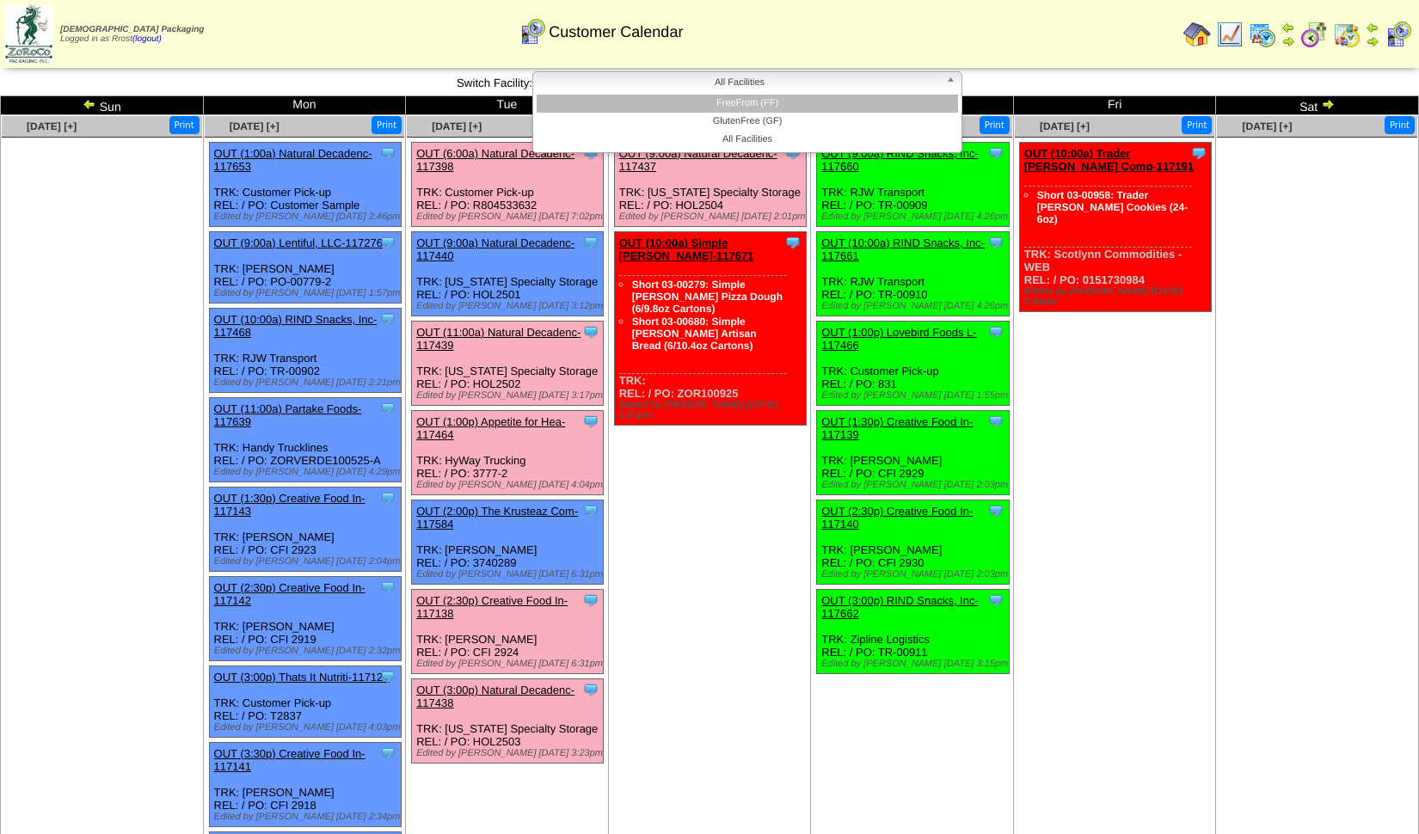
click at [796, 105] on li "FreeFrom (FF)" at bounding box center [747, 104] width 421 height 18
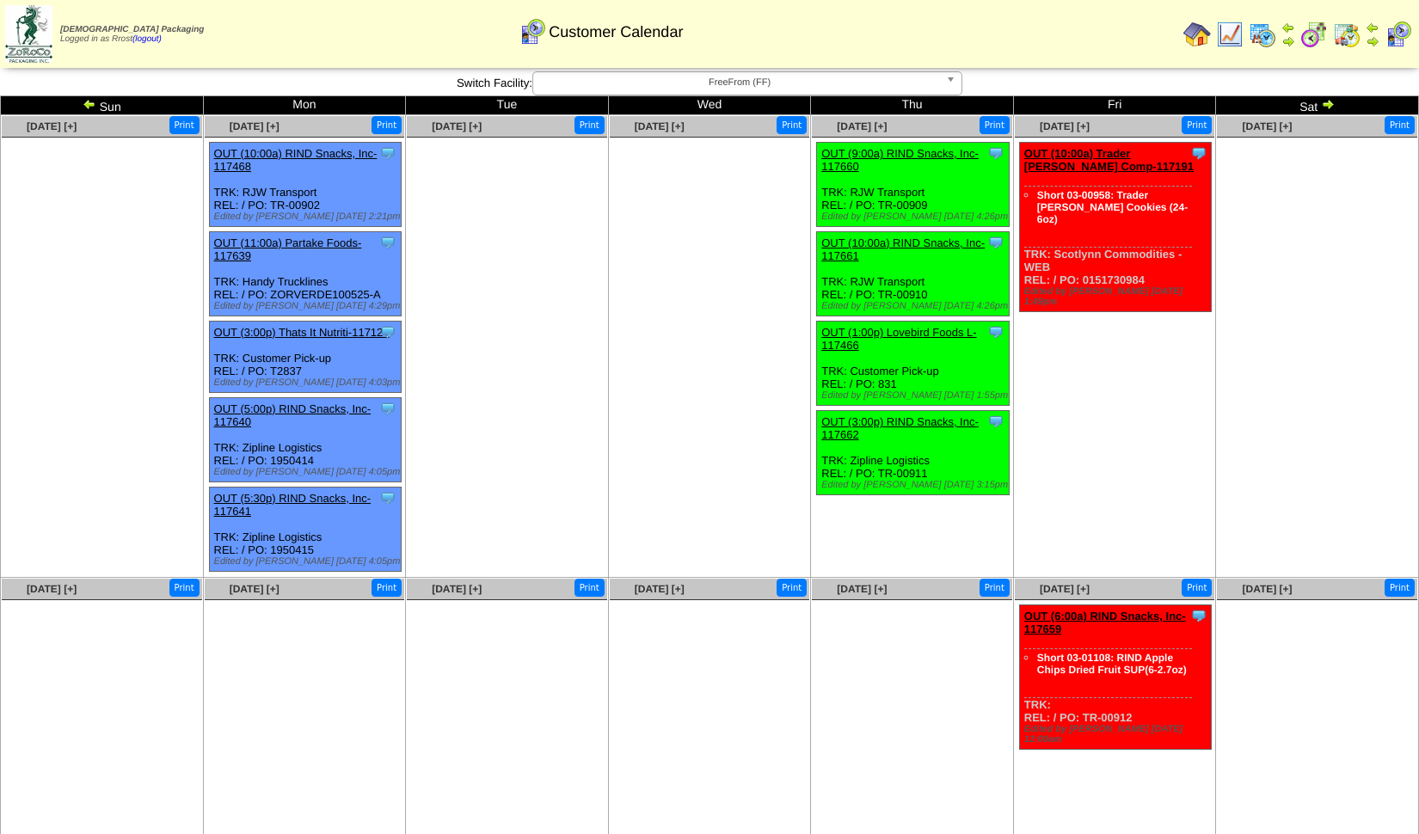
click at [809, 79] on span "FreeFrom (FF)" at bounding box center [739, 82] width 399 height 21
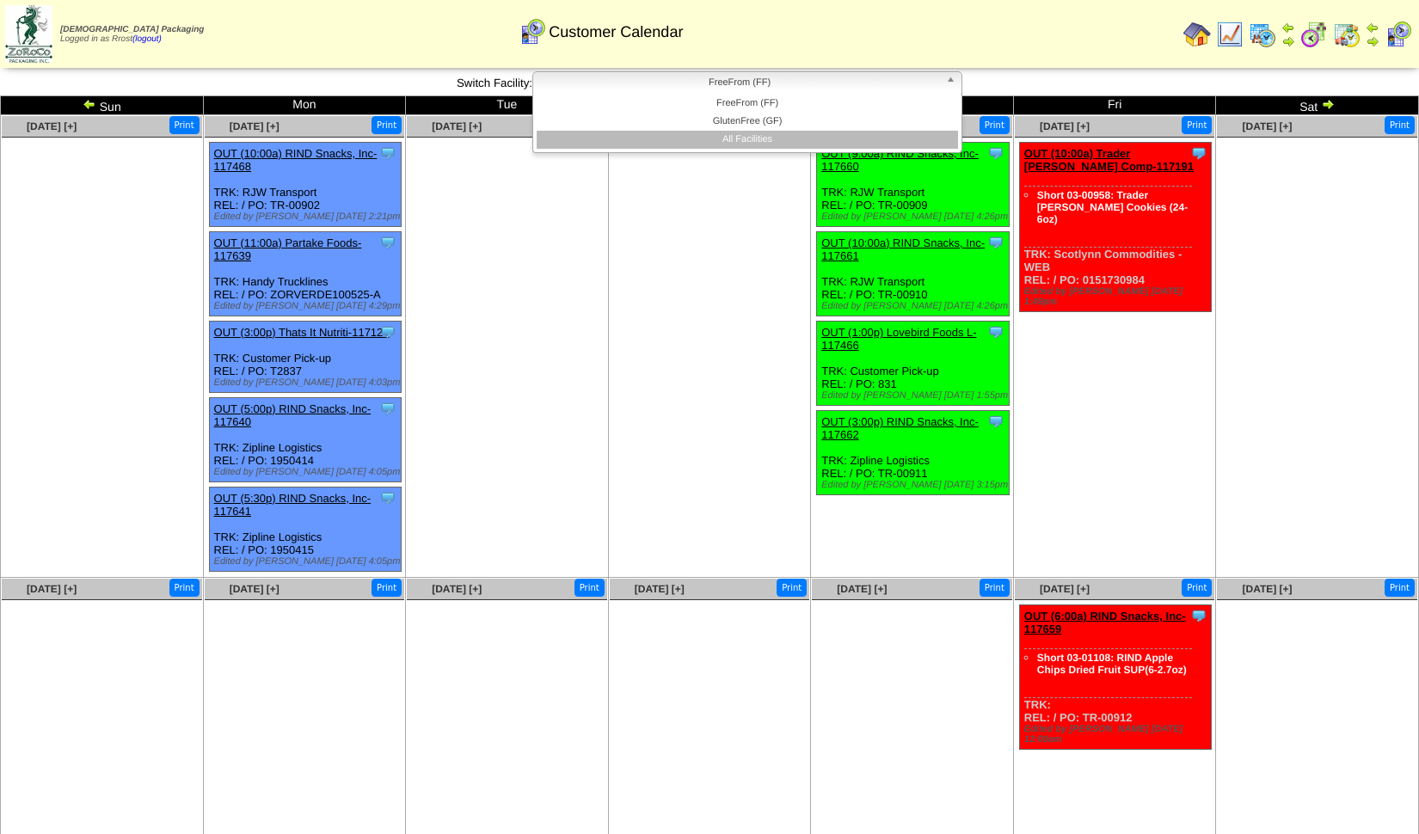
click at [772, 136] on li "All Facilities" at bounding box center [747, 140] width 421 height 18
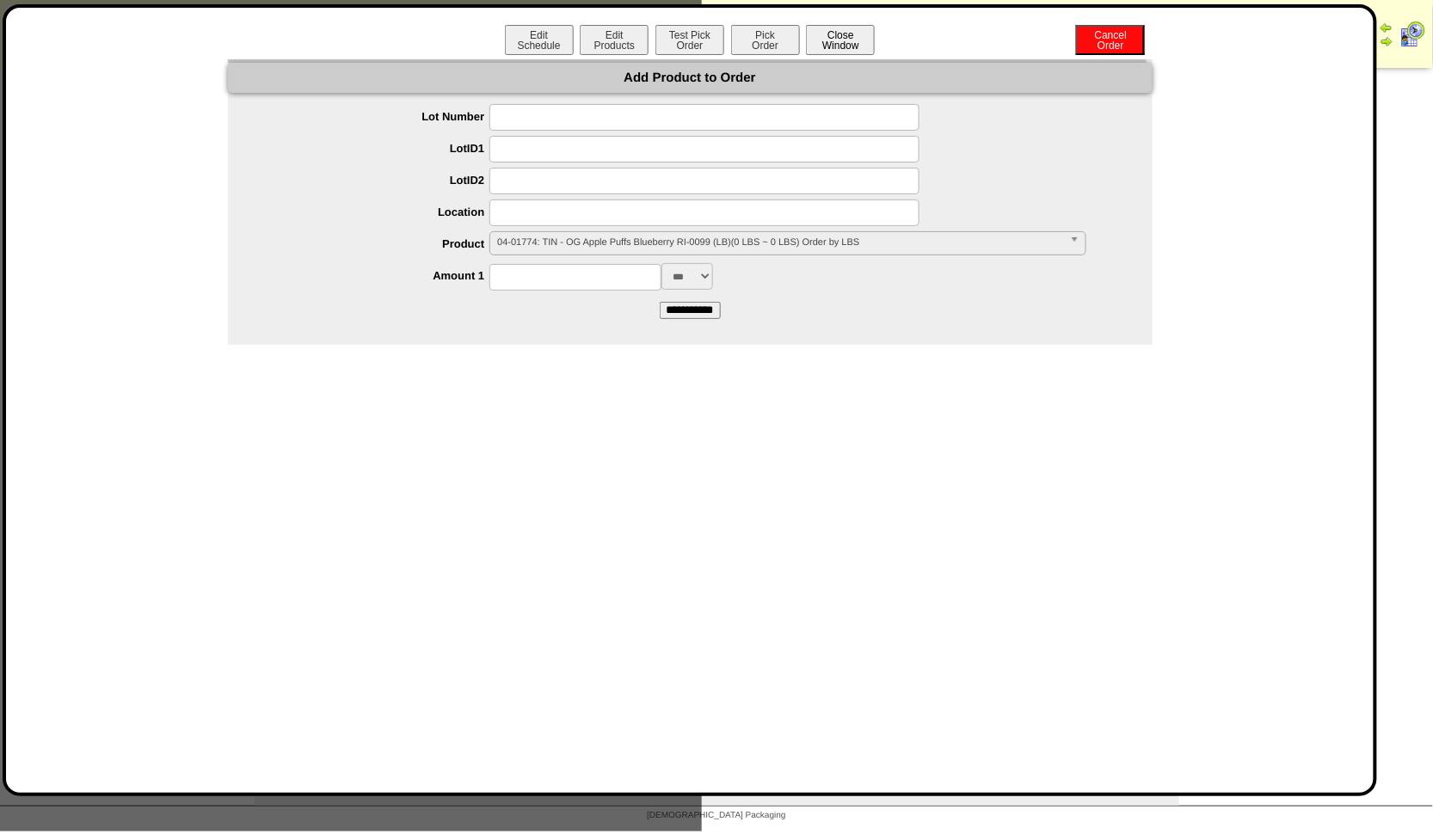
click at [835, 47] on button "Close Window" at bounding box center [840, 40] width 69 height 30
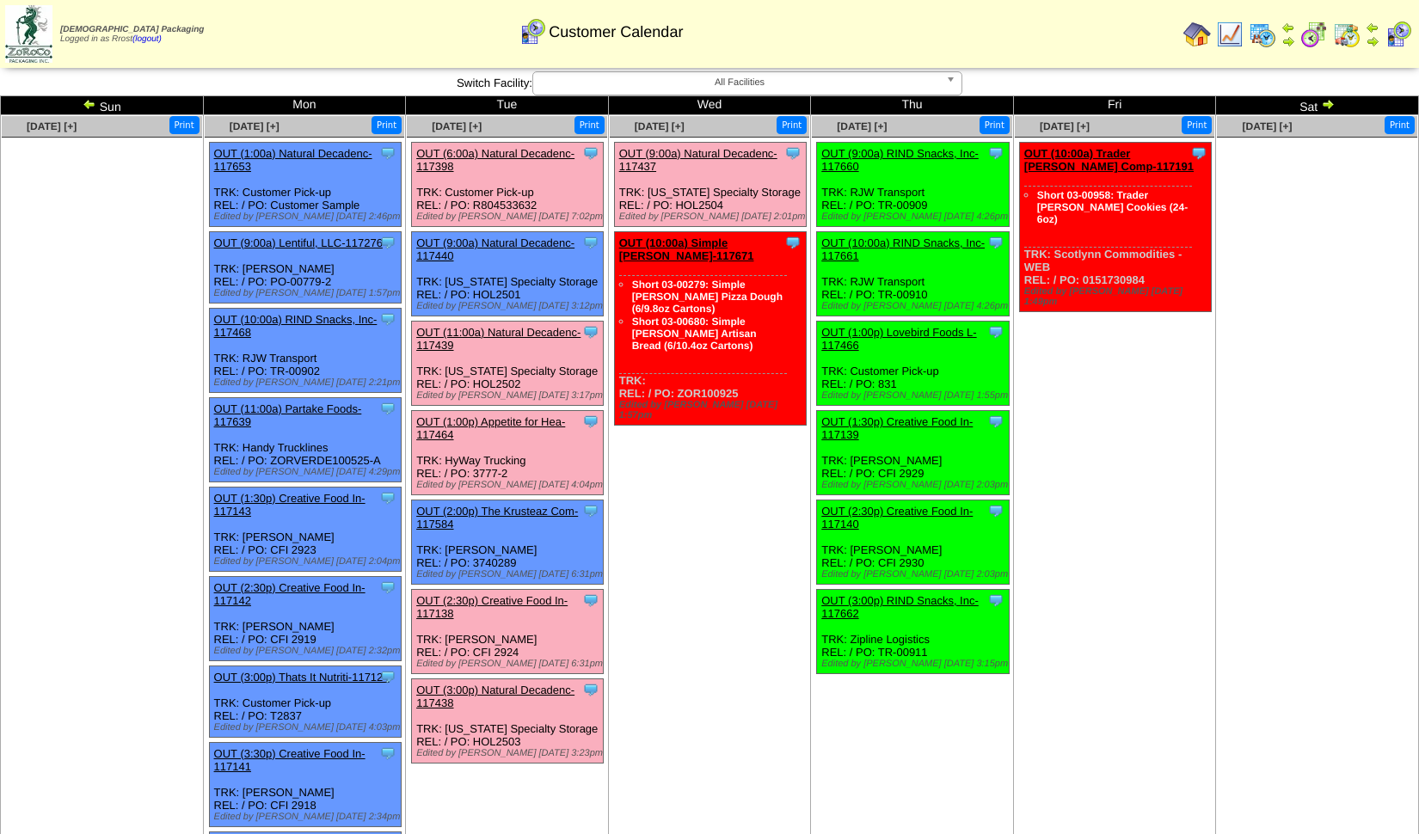
click at [710, 76] on span "All Facilities" at bounding box center [739, 82] width 399 height 21
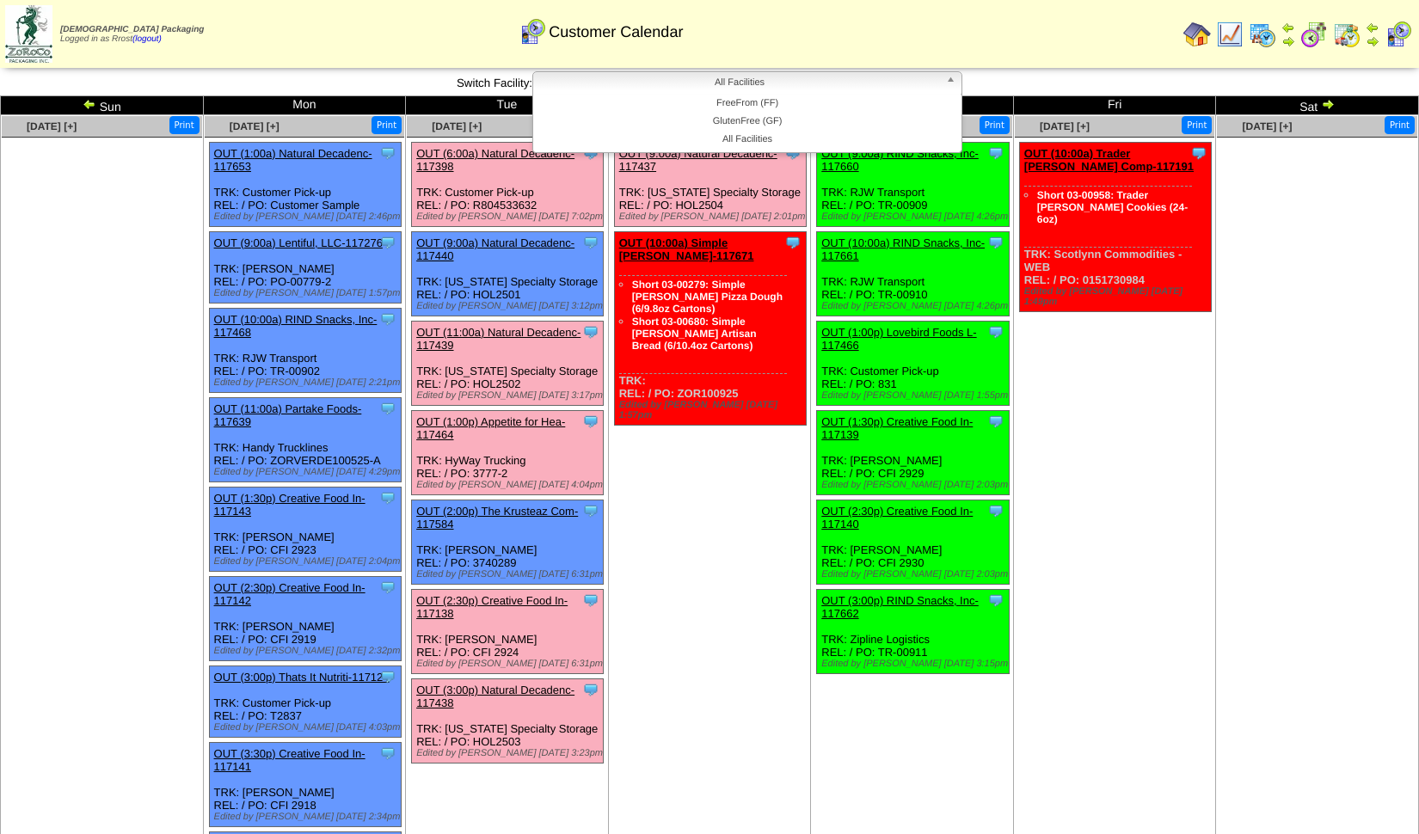
click at [710, 444] on td "Oct 08 [+] Print Clone Item OUT (9:00a) Natural Decadenc-117437 Natural Decaden…" at bounding box center [709, 608] width 203 height 987
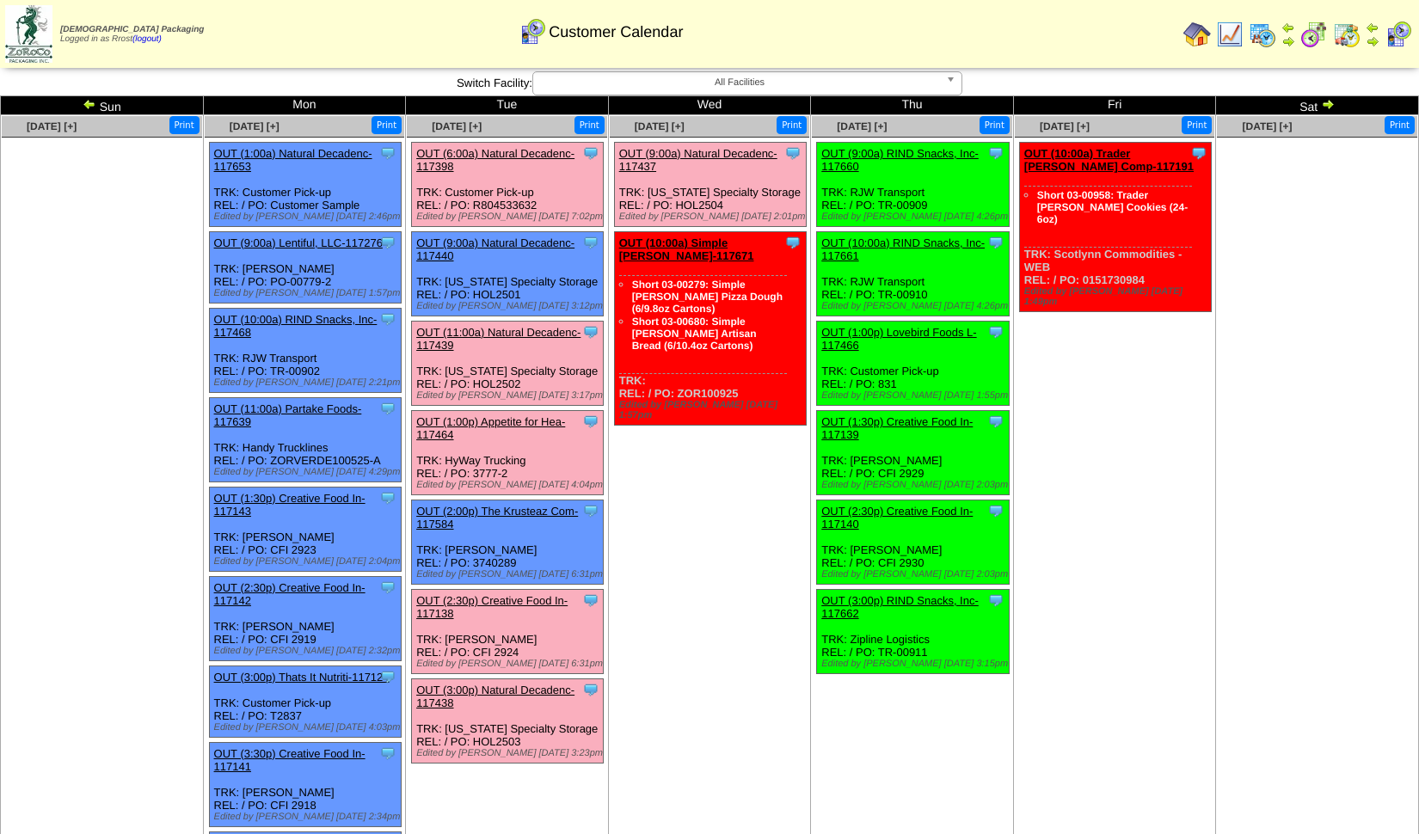
click at [687, 80] on span "All Facilities" at bounding box center [739, 82] width 399 height 21
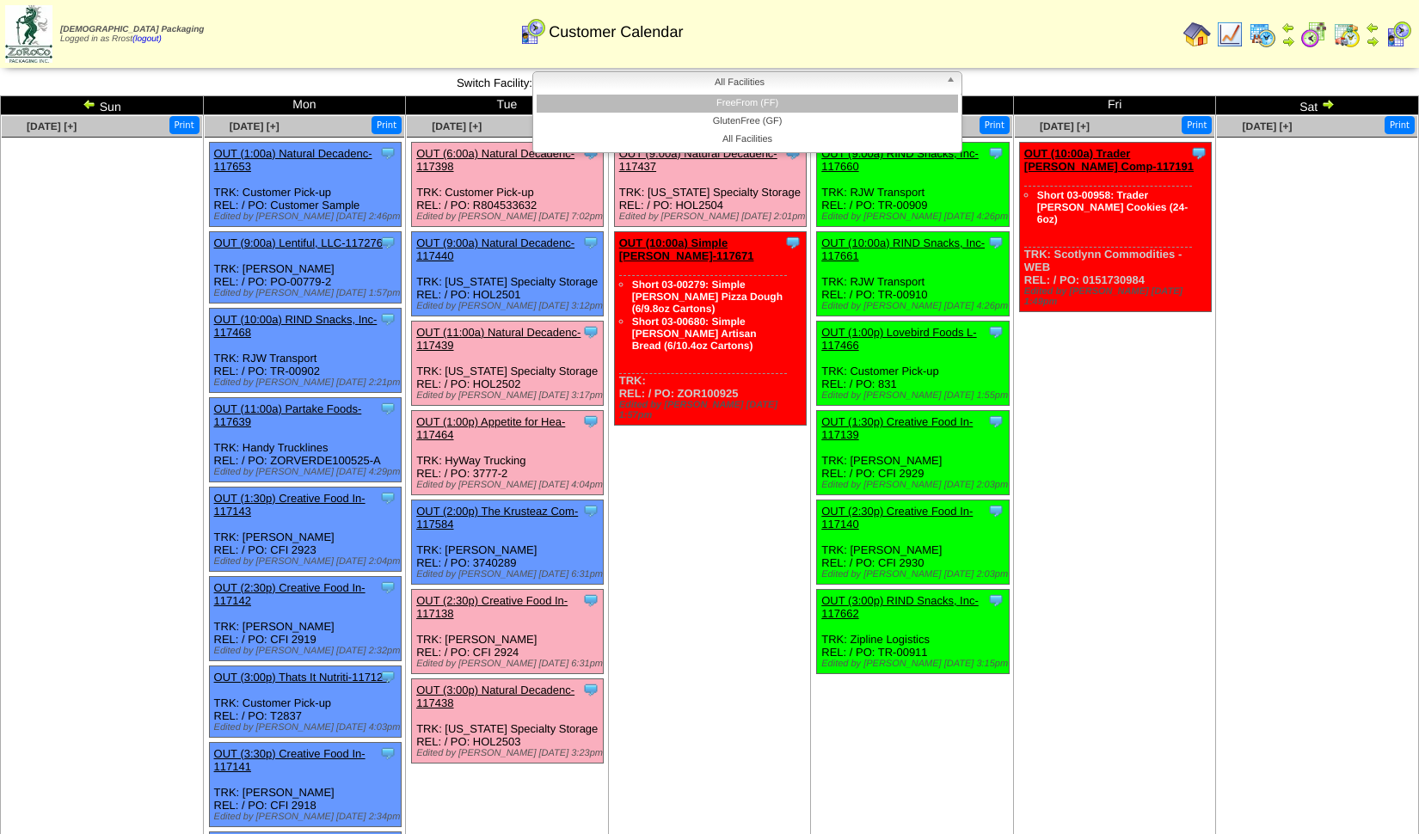
click at [685, 103] on li "FreeFrom (FF)" at bounding box center [747, 104] width 421 height 18
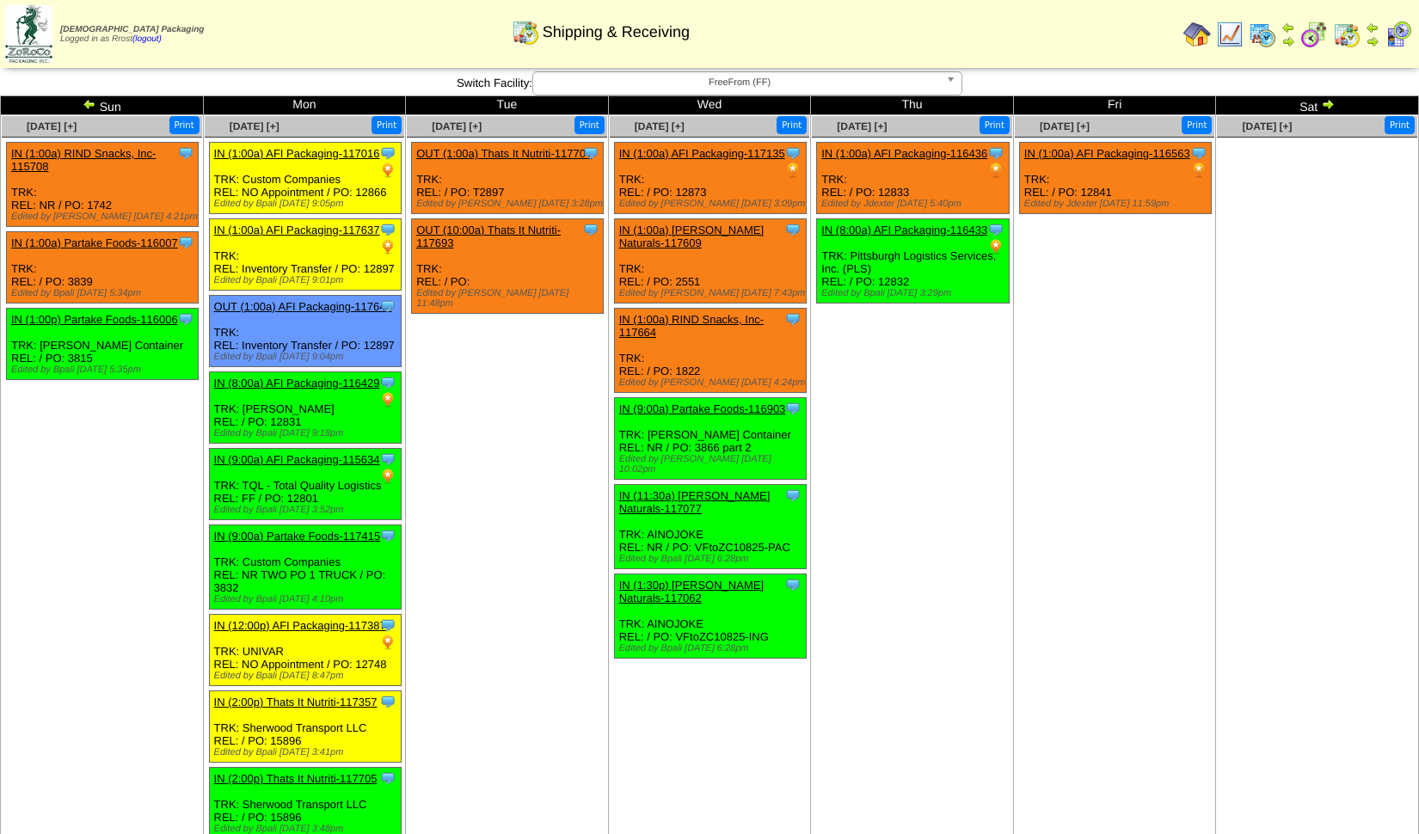
click at [470, 156] on link "OUT (1:00a) Thats It Nutriti-117704" at bounding box center [503, 153] width 175 height 13
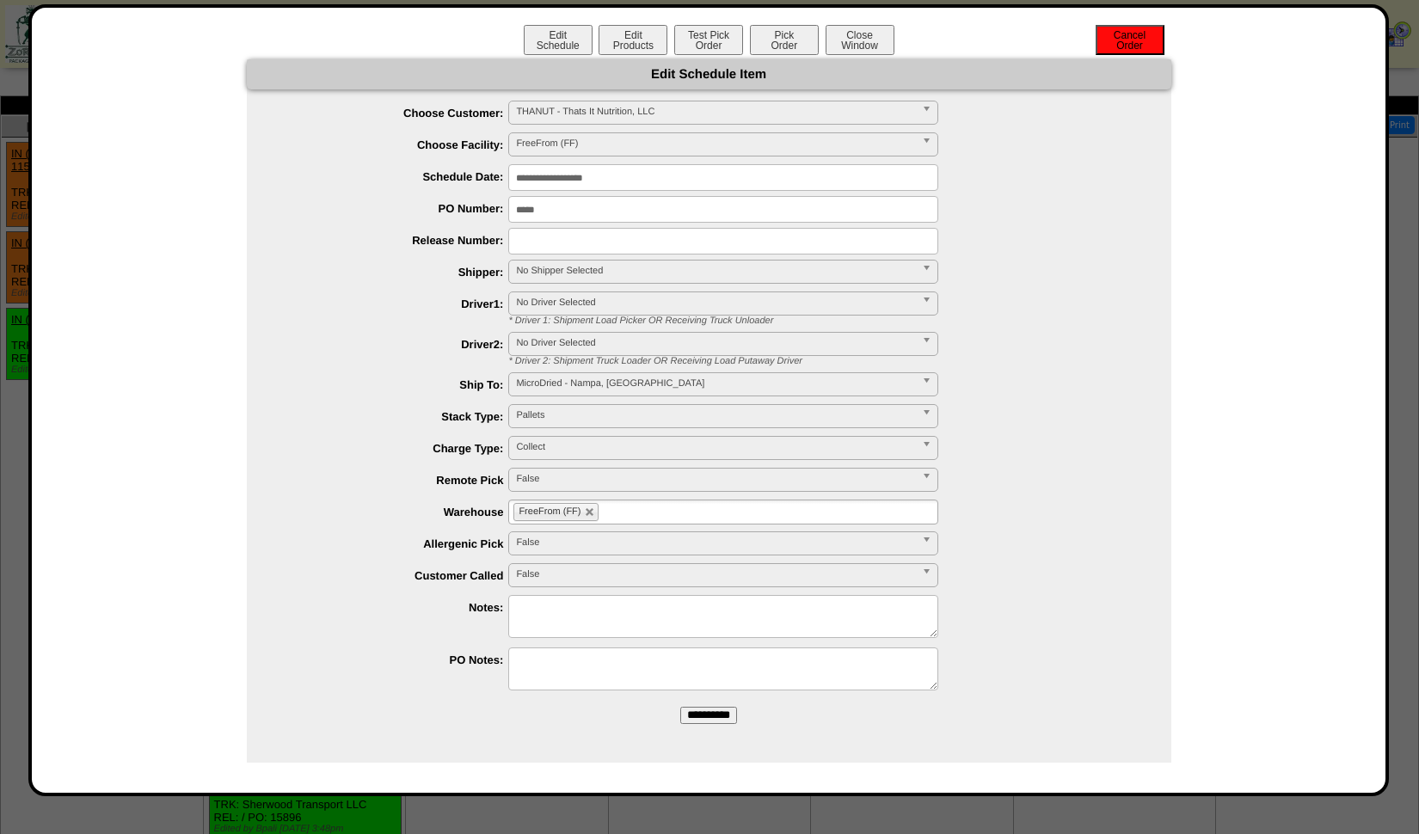
click at [1145, 39] on button "Cancel Order" at bounding box center [1130, 40] width 69 height 30
